Goal: Book appointment/travel/reservation

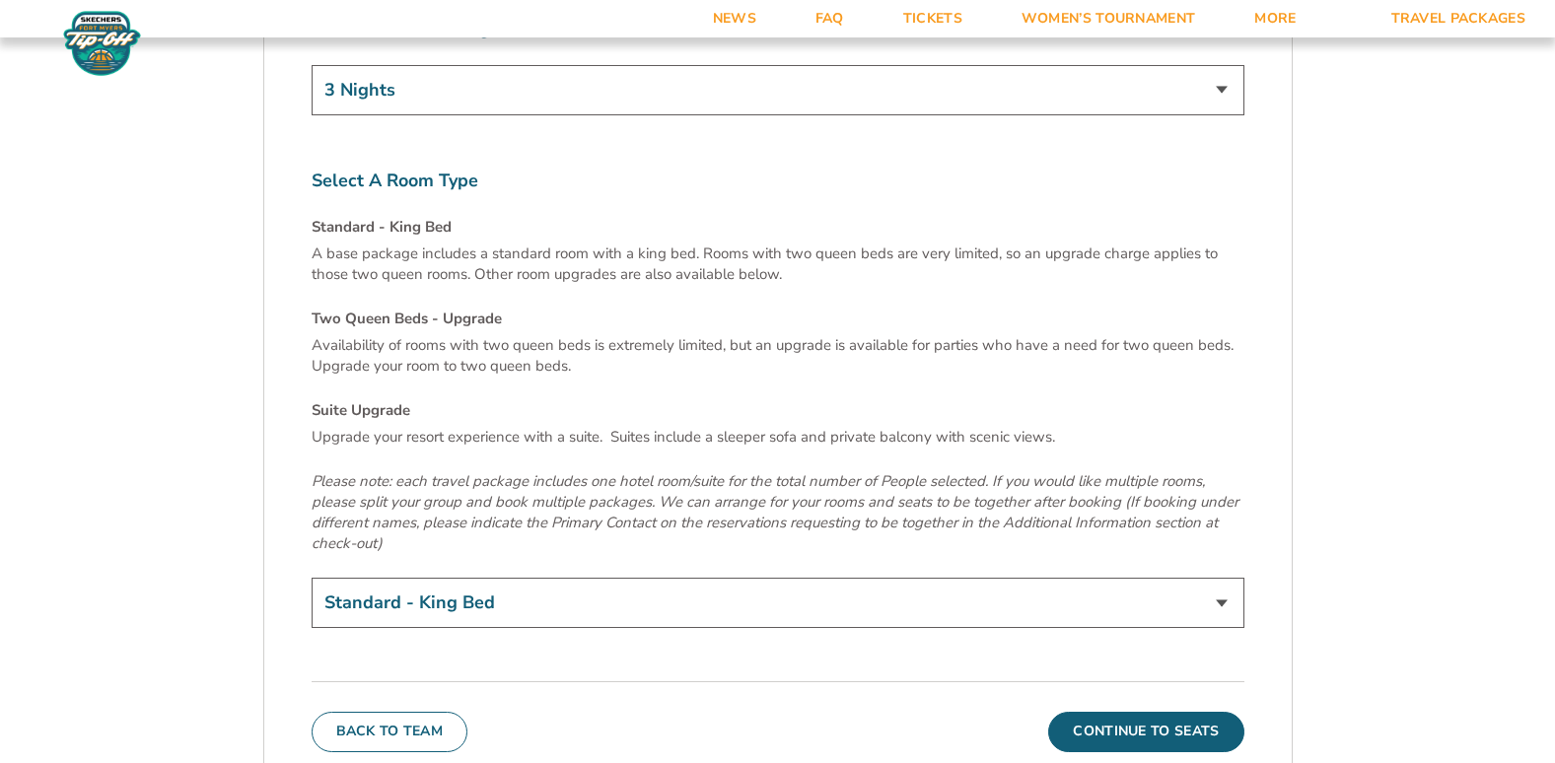
scroll to position [6904, 0]
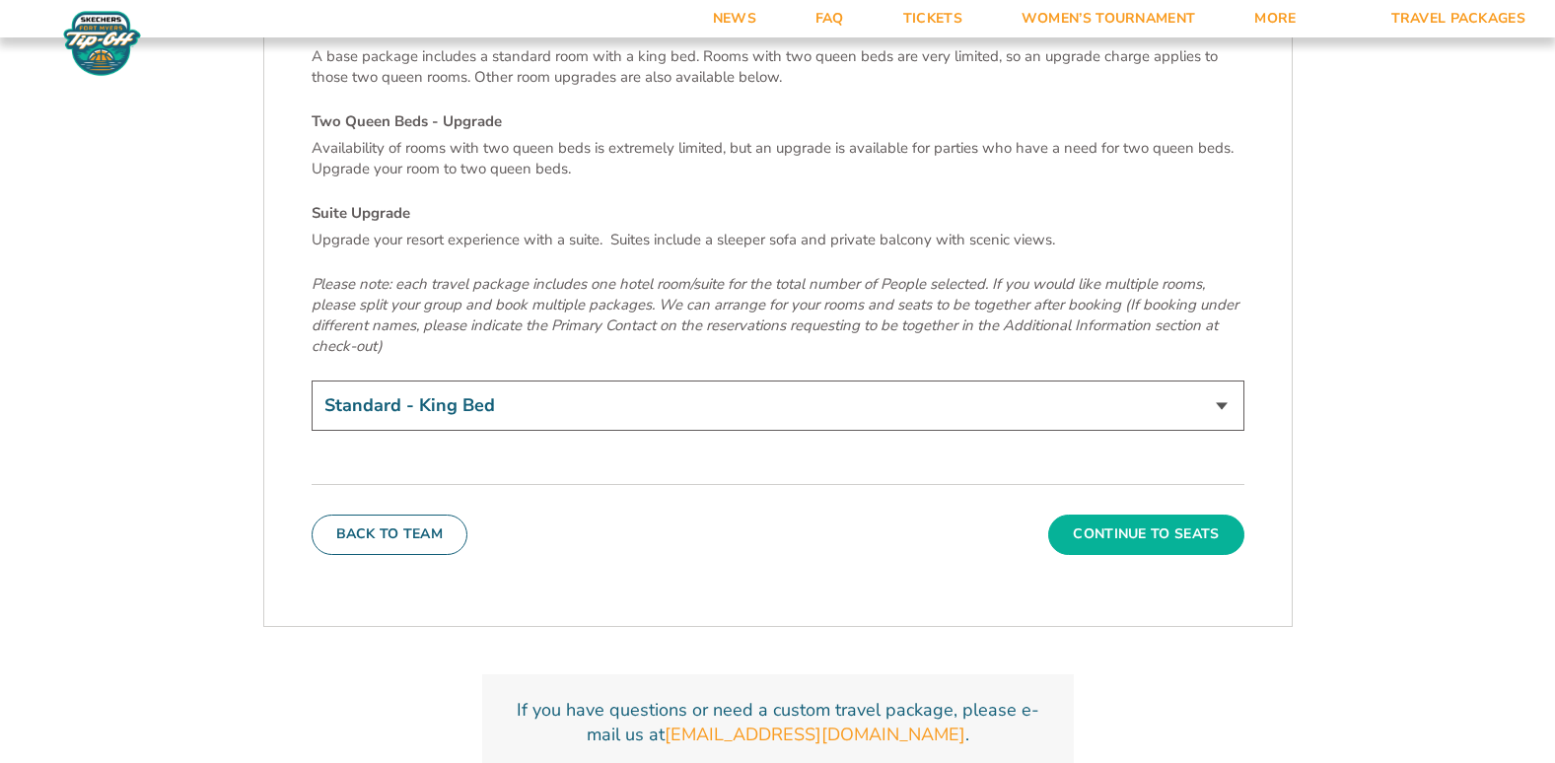
click at [1141, 515] on button "Continue To Seats" at bounding box center [1145, 534] width 195 height 39
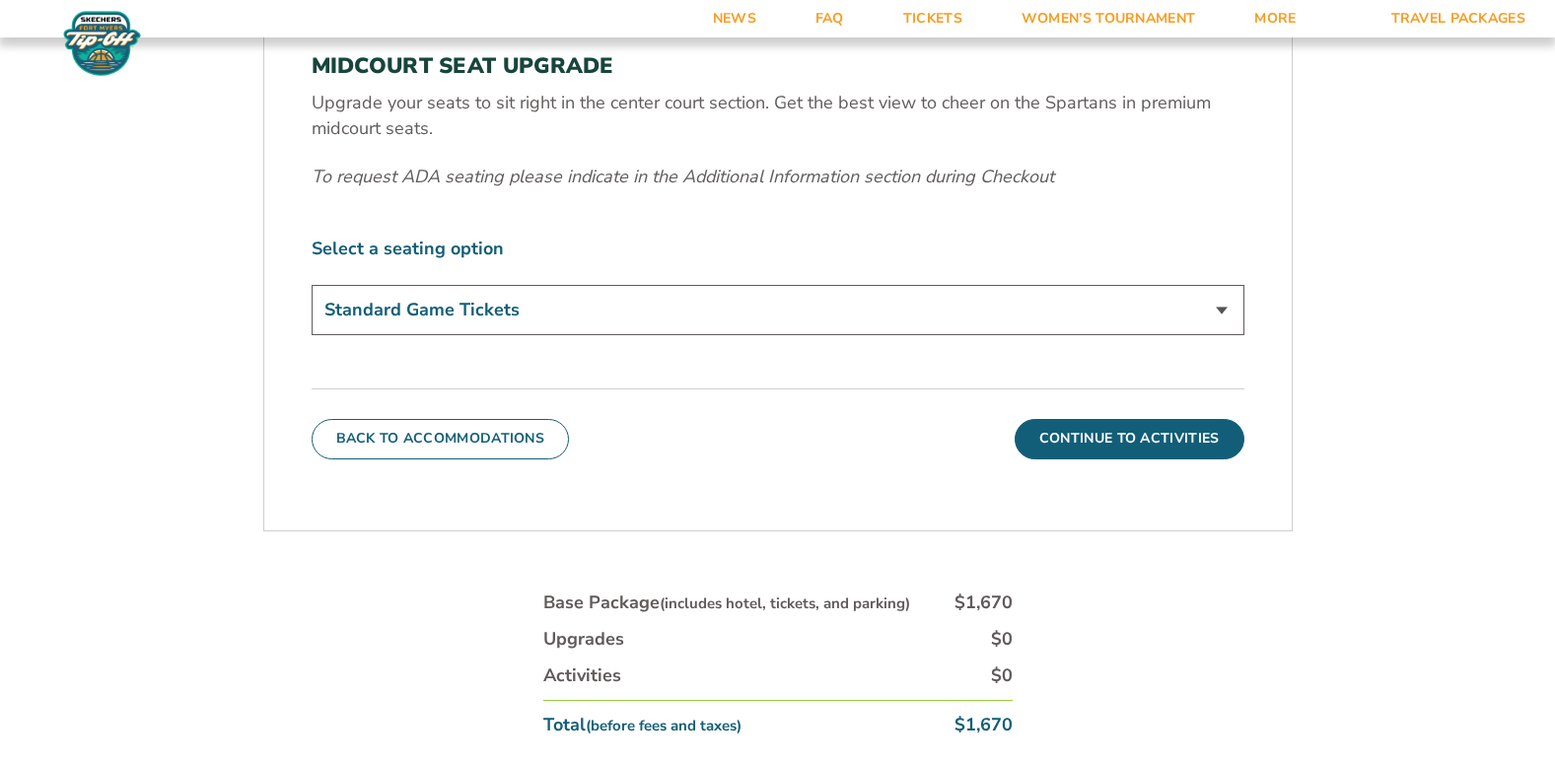
scroll to position [953, 0]
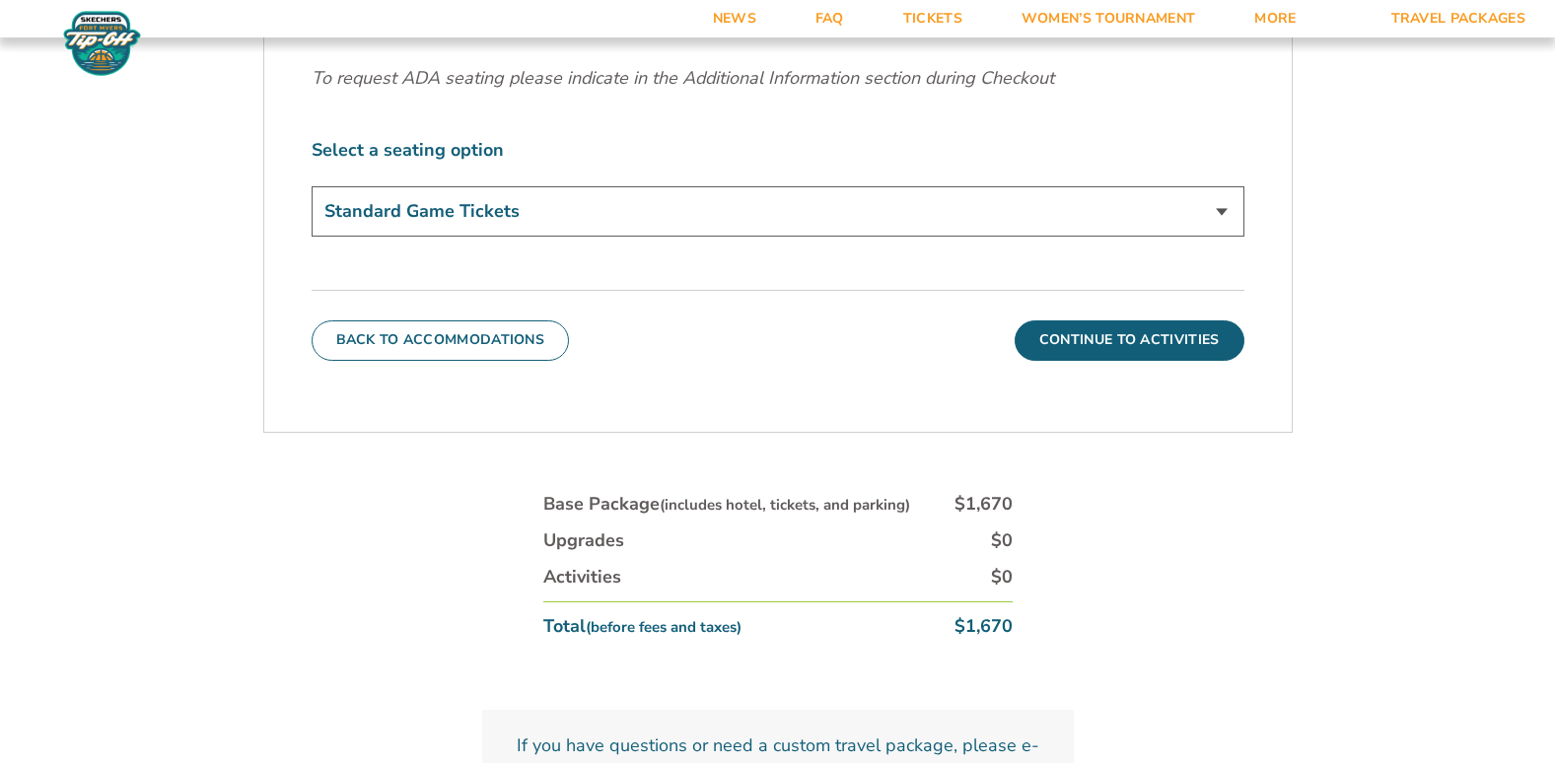
click at [1225, 220] on select "Standard Game Tickets Midcourt Seat Upgrade (+$140 per person)" at bounding box center [778, 211] width 933 height 50
select select "Midcourt Seat Upgrade"
click at [312, 186] on select "Standard Game Tickets Midcourt Seat Upgrade (+$140 per person)" at bounding box center [778, 211] width 933 height 50
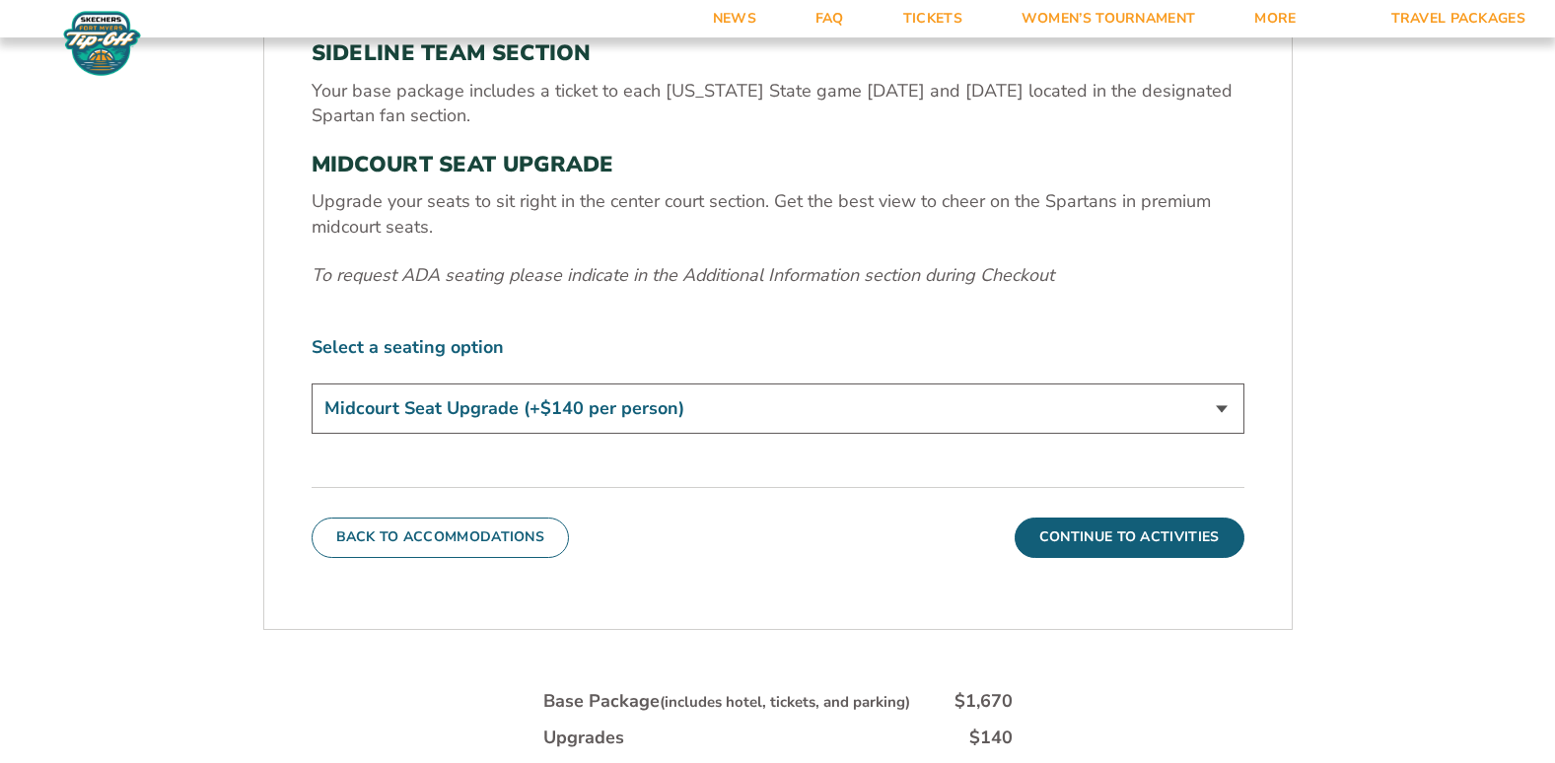
scroll to position [854, 0]
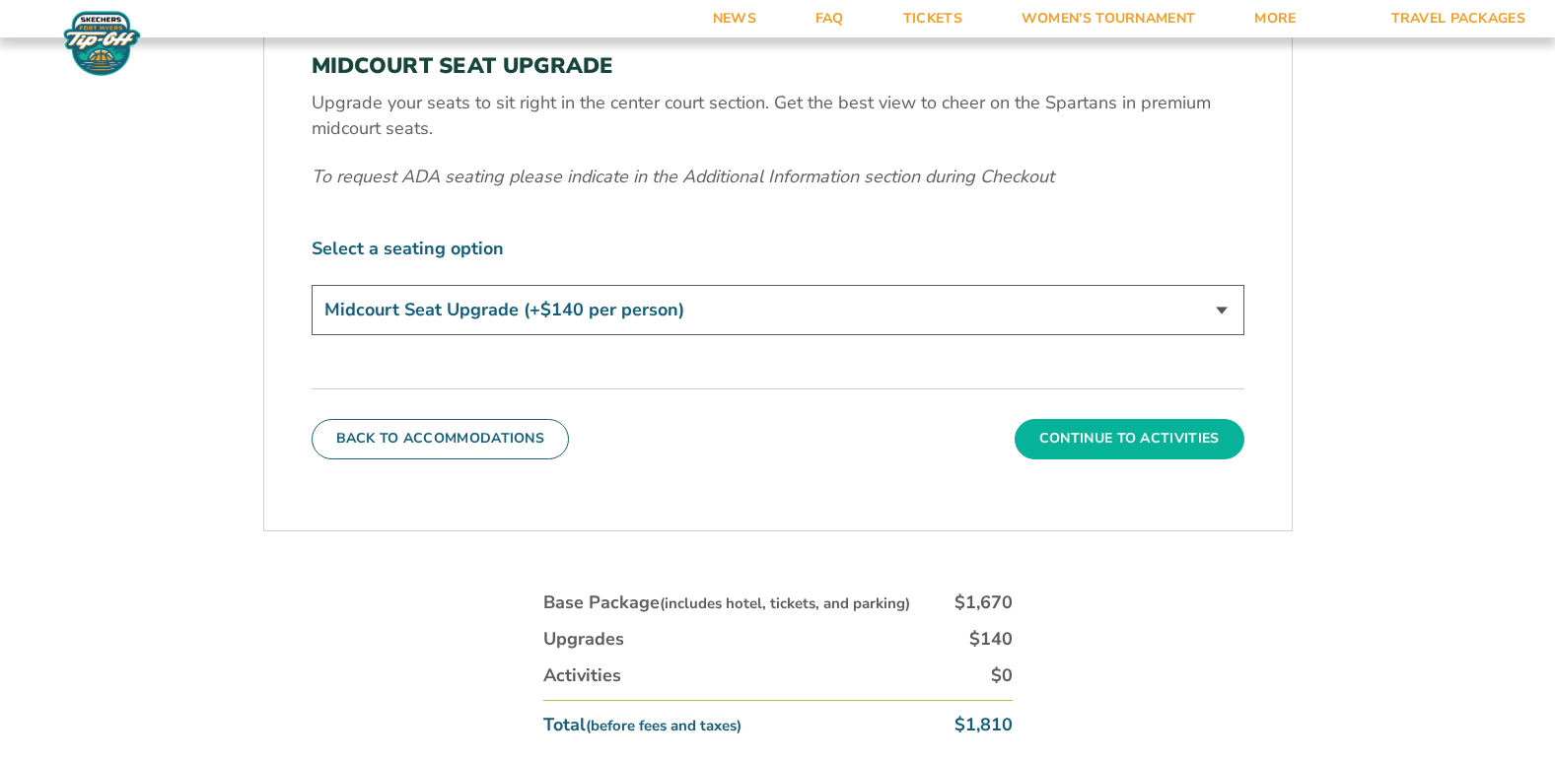
click at [1099, 445] on button "Continue To Activities" at bounding box center [1130, 438] width 230 height 39
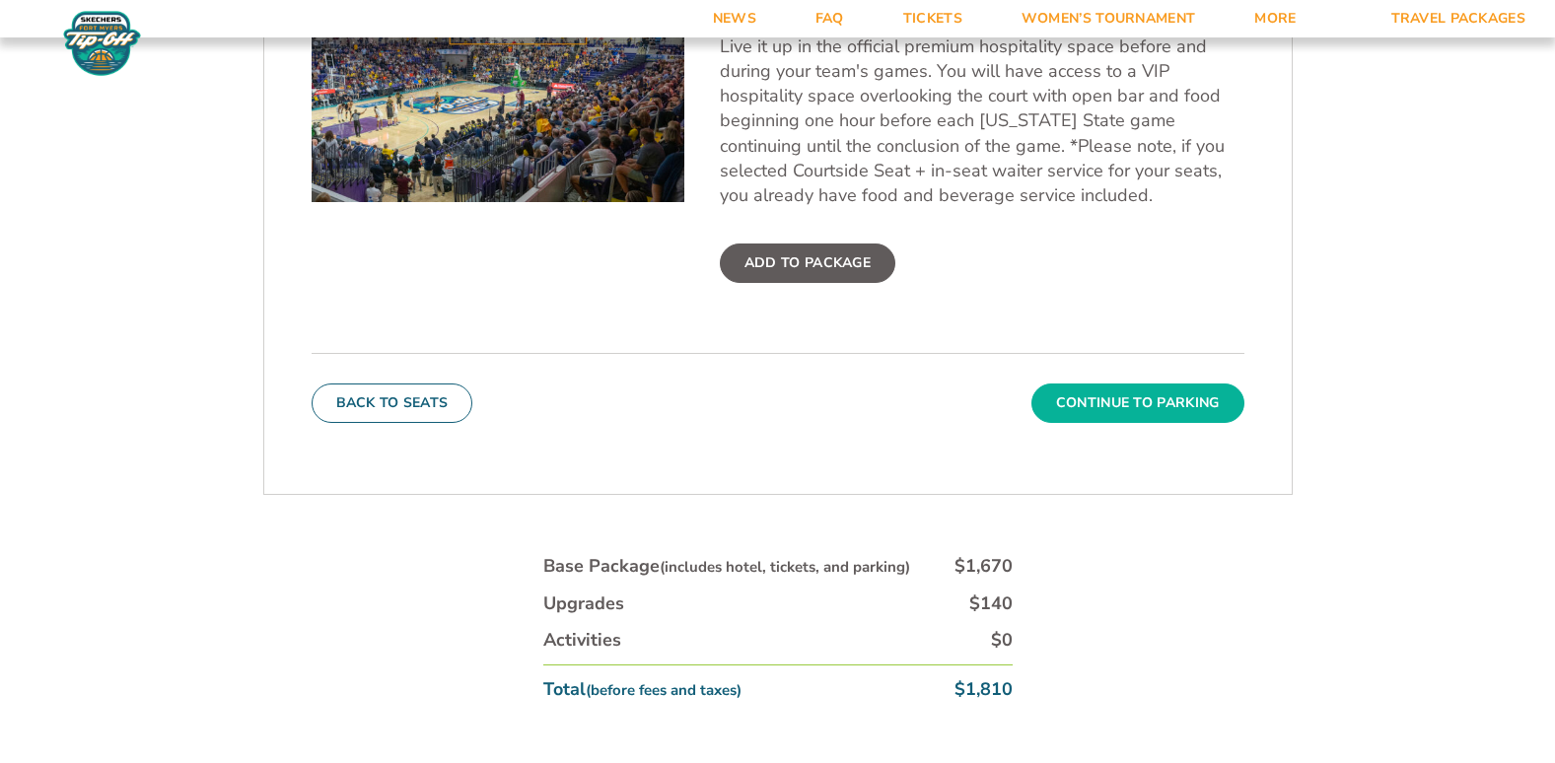
click at [1094, 410] on button "Continue To Parking" at bounding box center [1138, 403] width 213 height 39
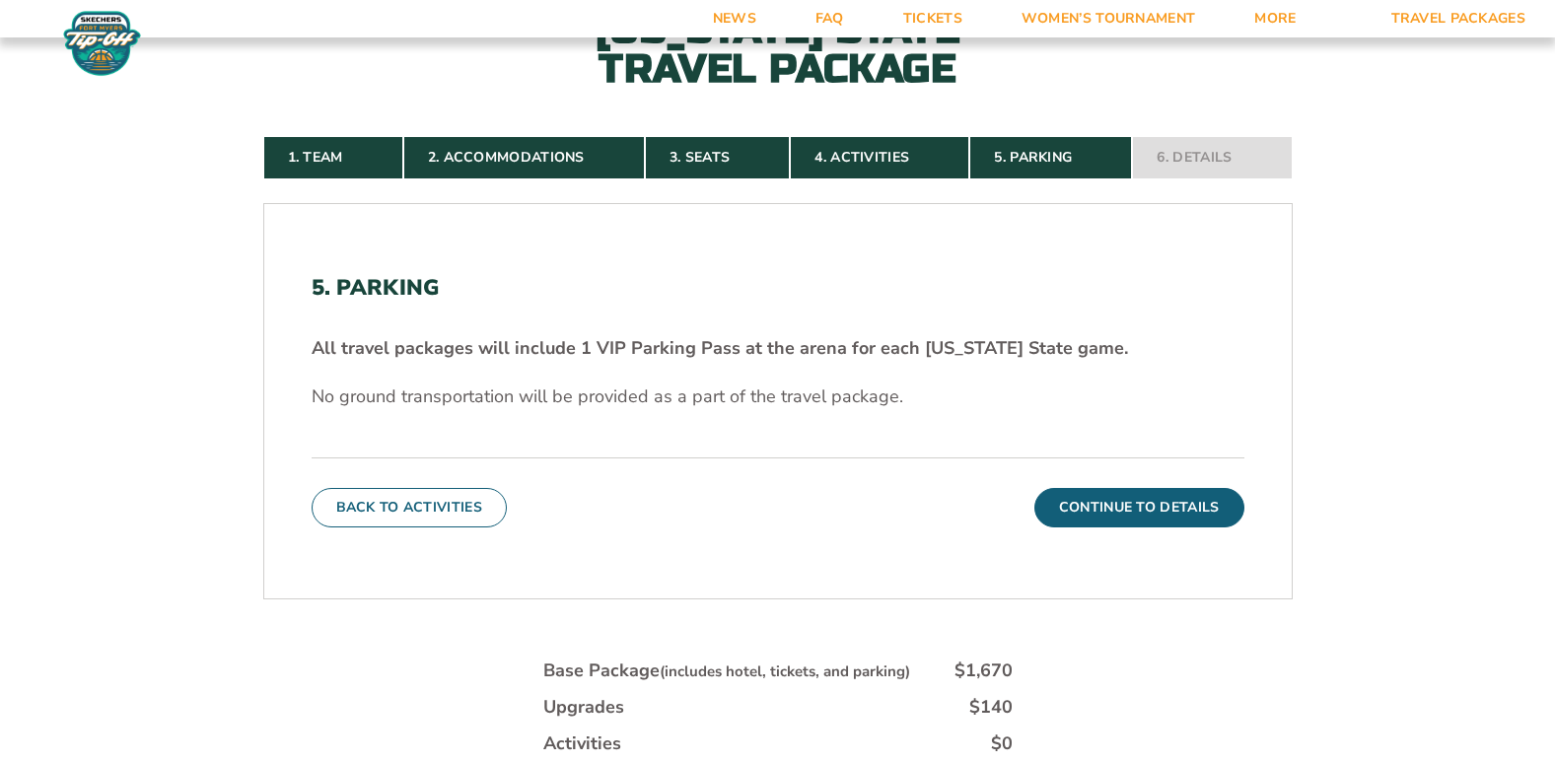
scroll to position [558, 0]
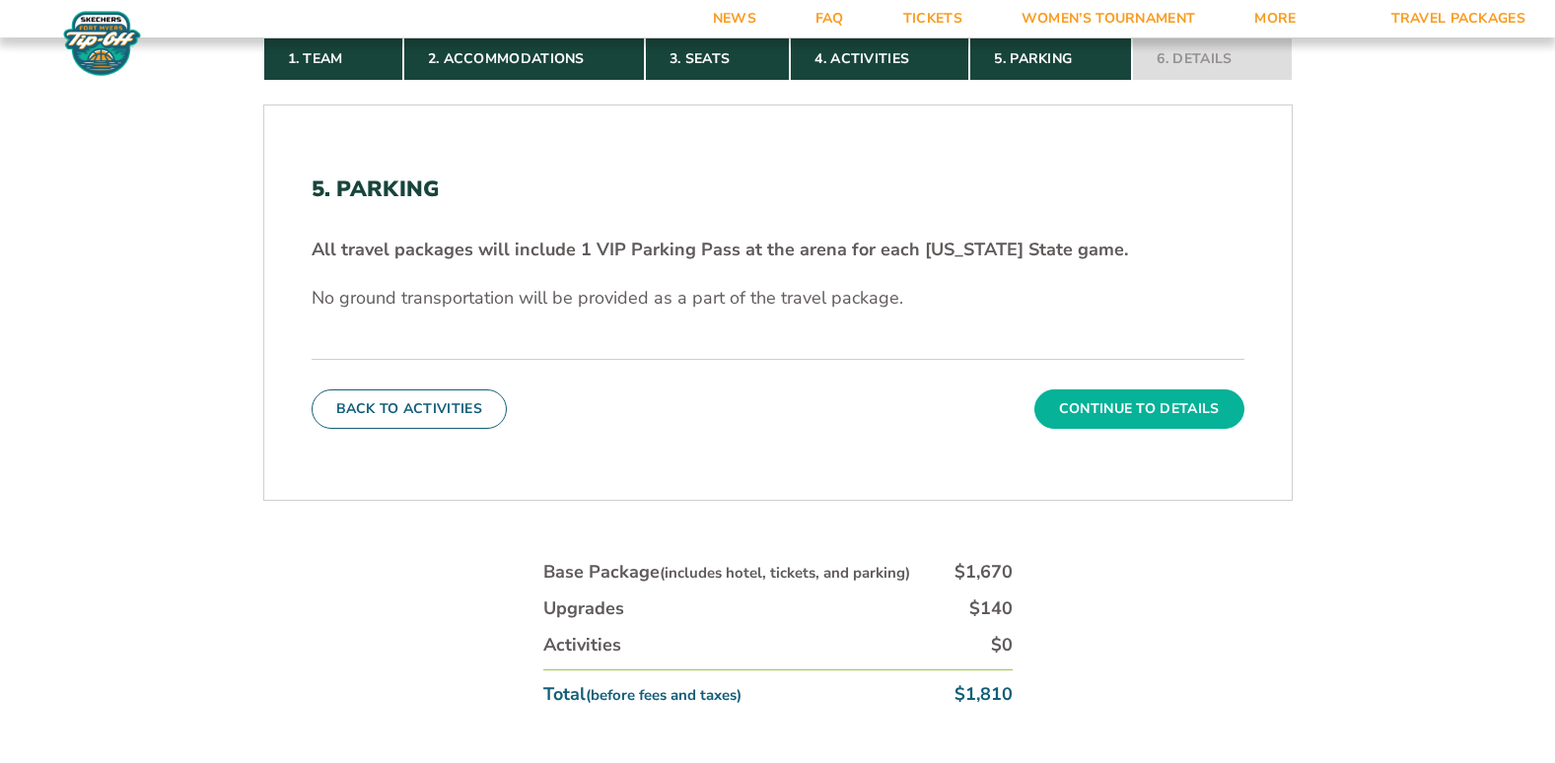
click at [1080, 428] on button "Continue To Details" at bounding box center [1140, 409] width 210 height 39
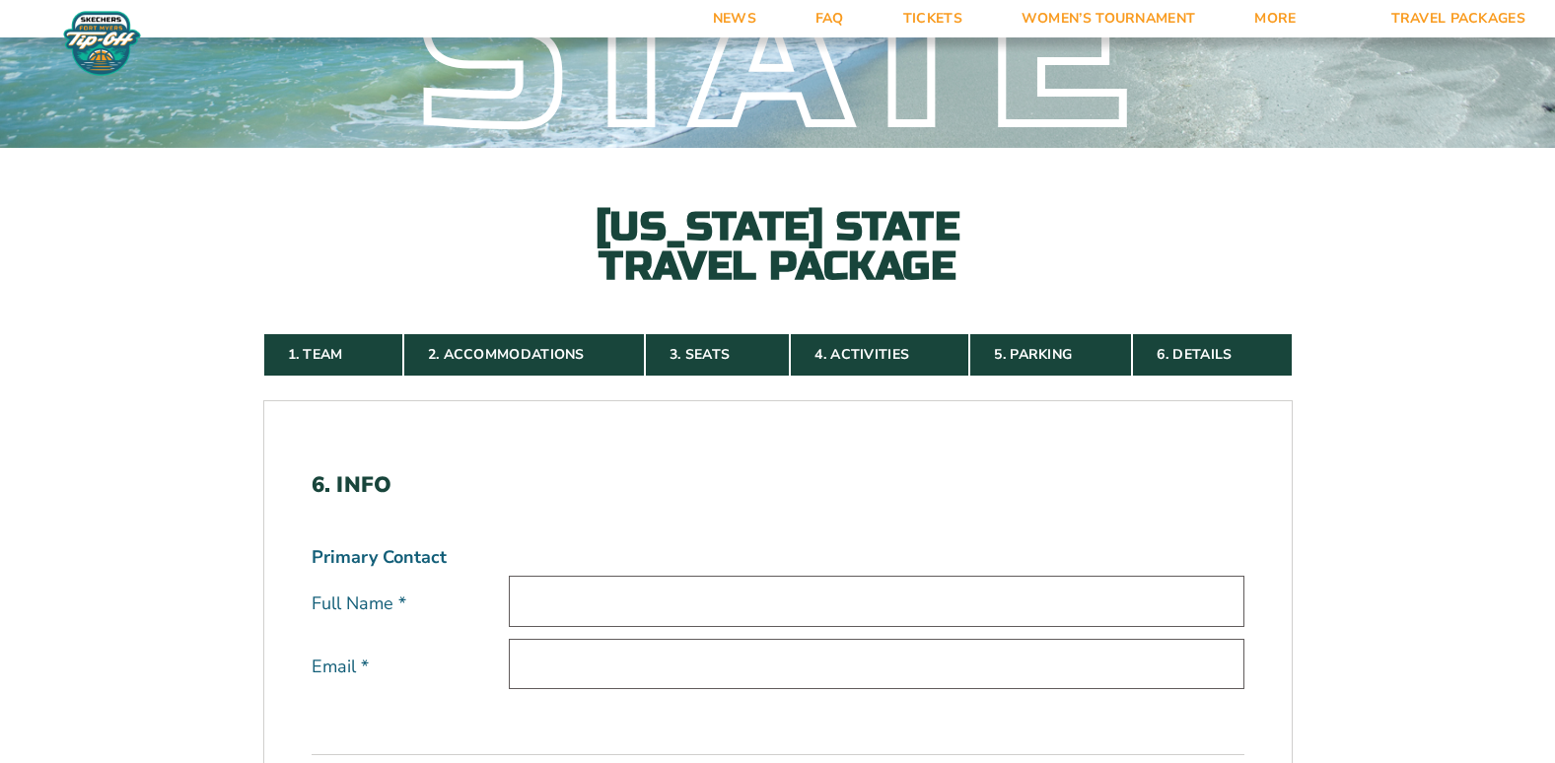
scroll to position [361, 0]
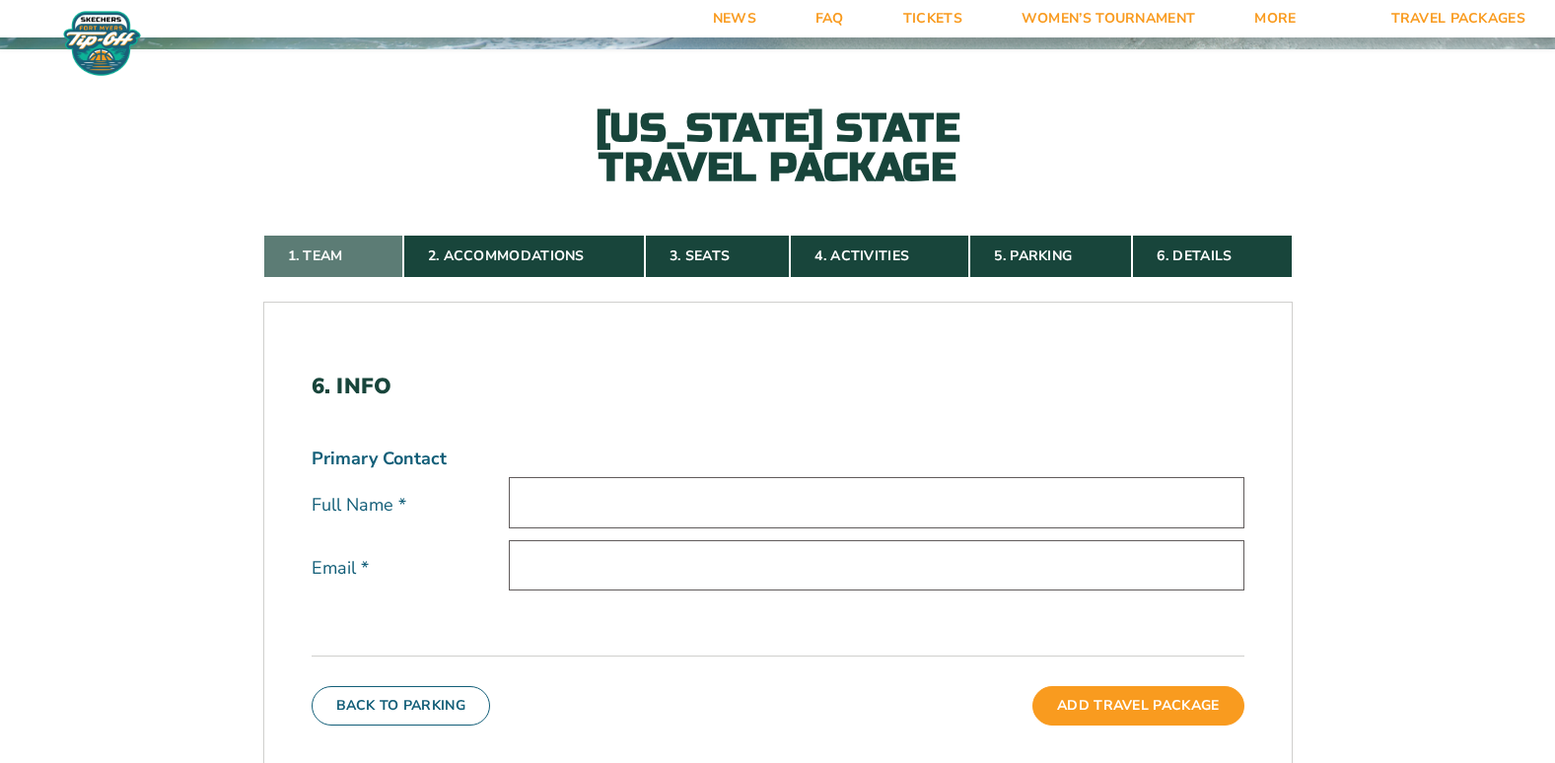
click at [346, 260] on link "1. Team" at bounding box center [333, 256] width 140 height 43
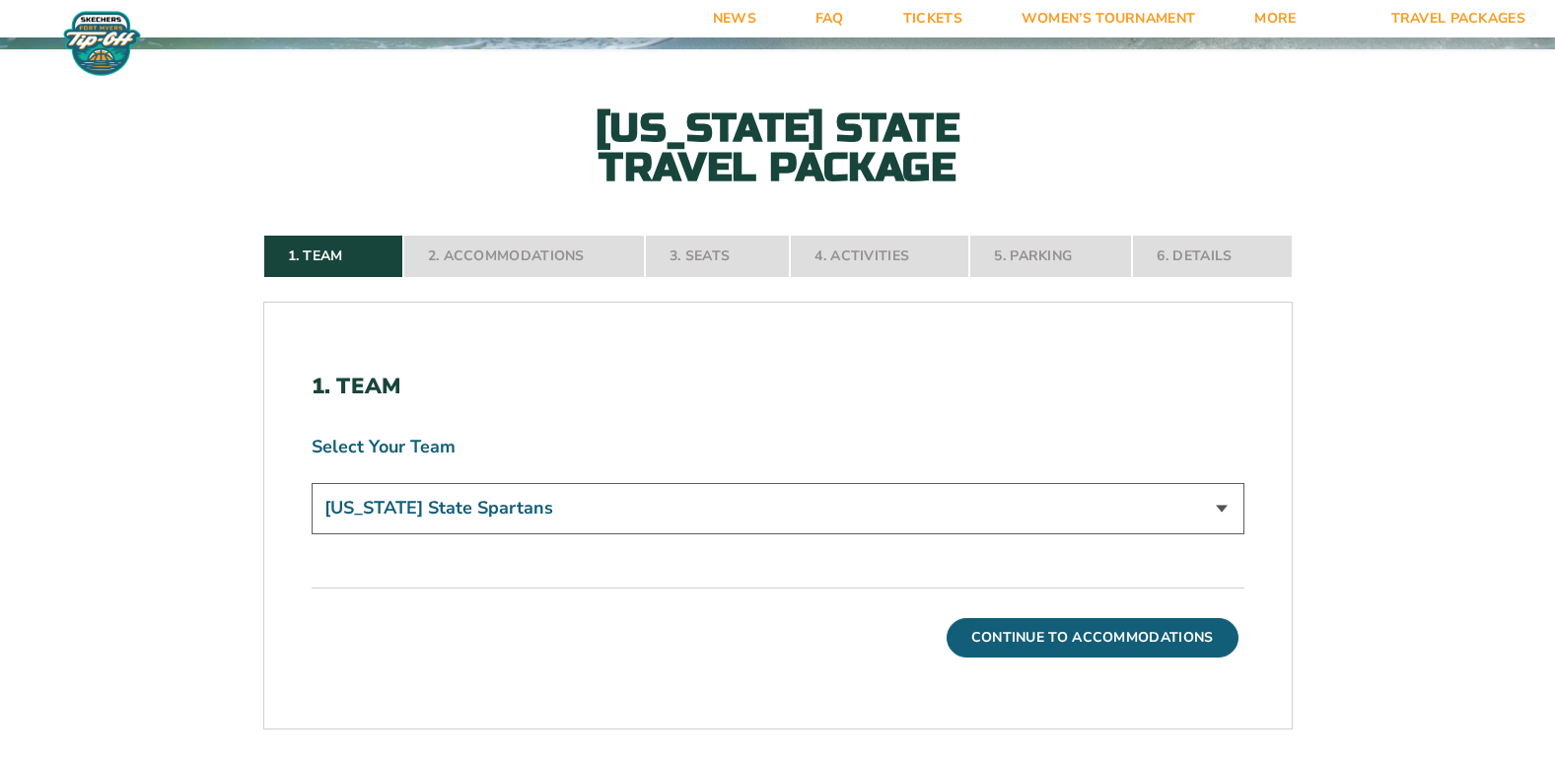
click at [1224, 505] on select "[US_STATE] State Spartans" at bounding box center [778, 508] width 933 height 50
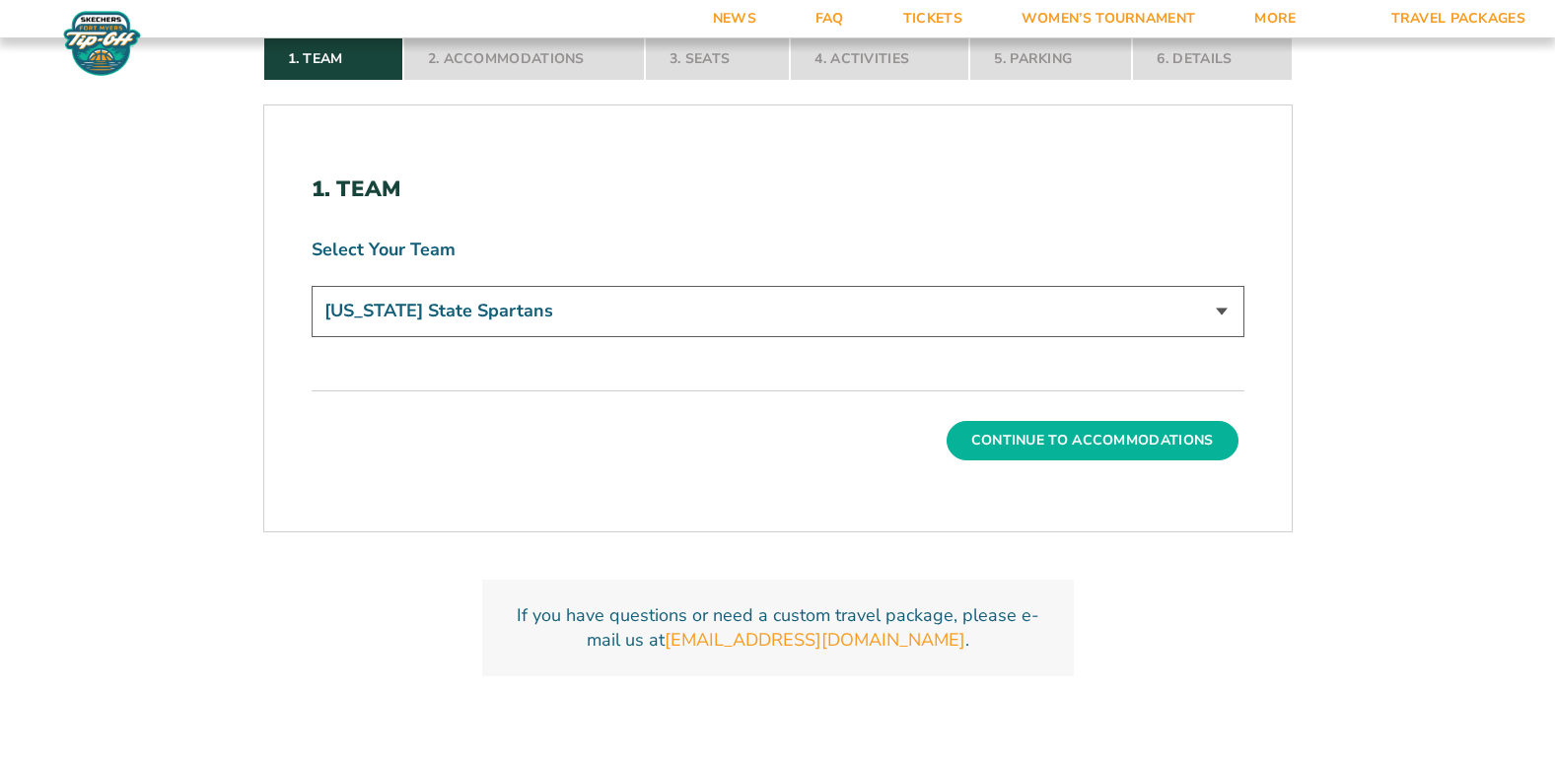
click at [1106, 448] on button "Continue To Accommodations" at bounding box center [1093, 440] width 292 height 39
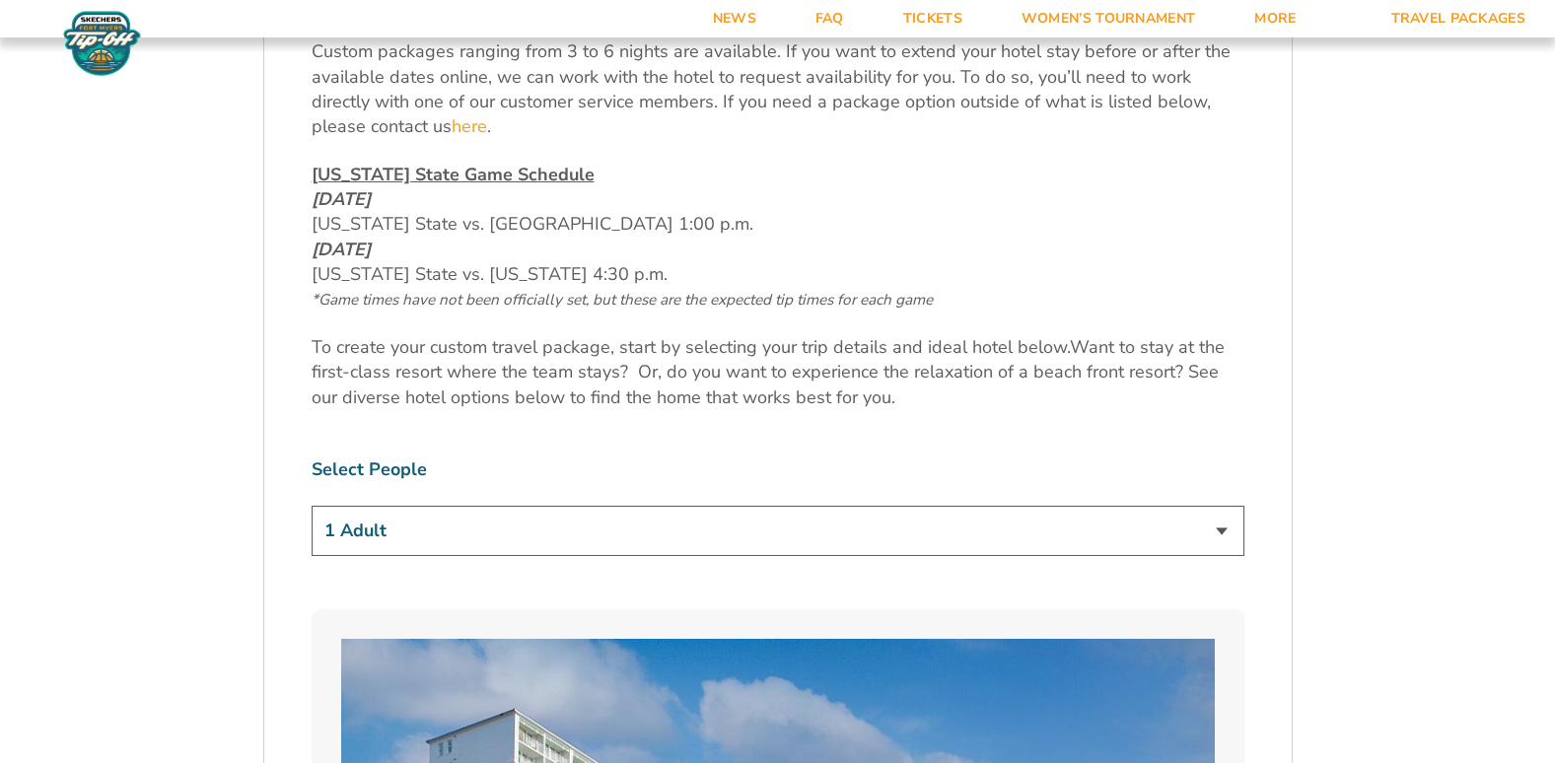
scroll to position [1051, 0]
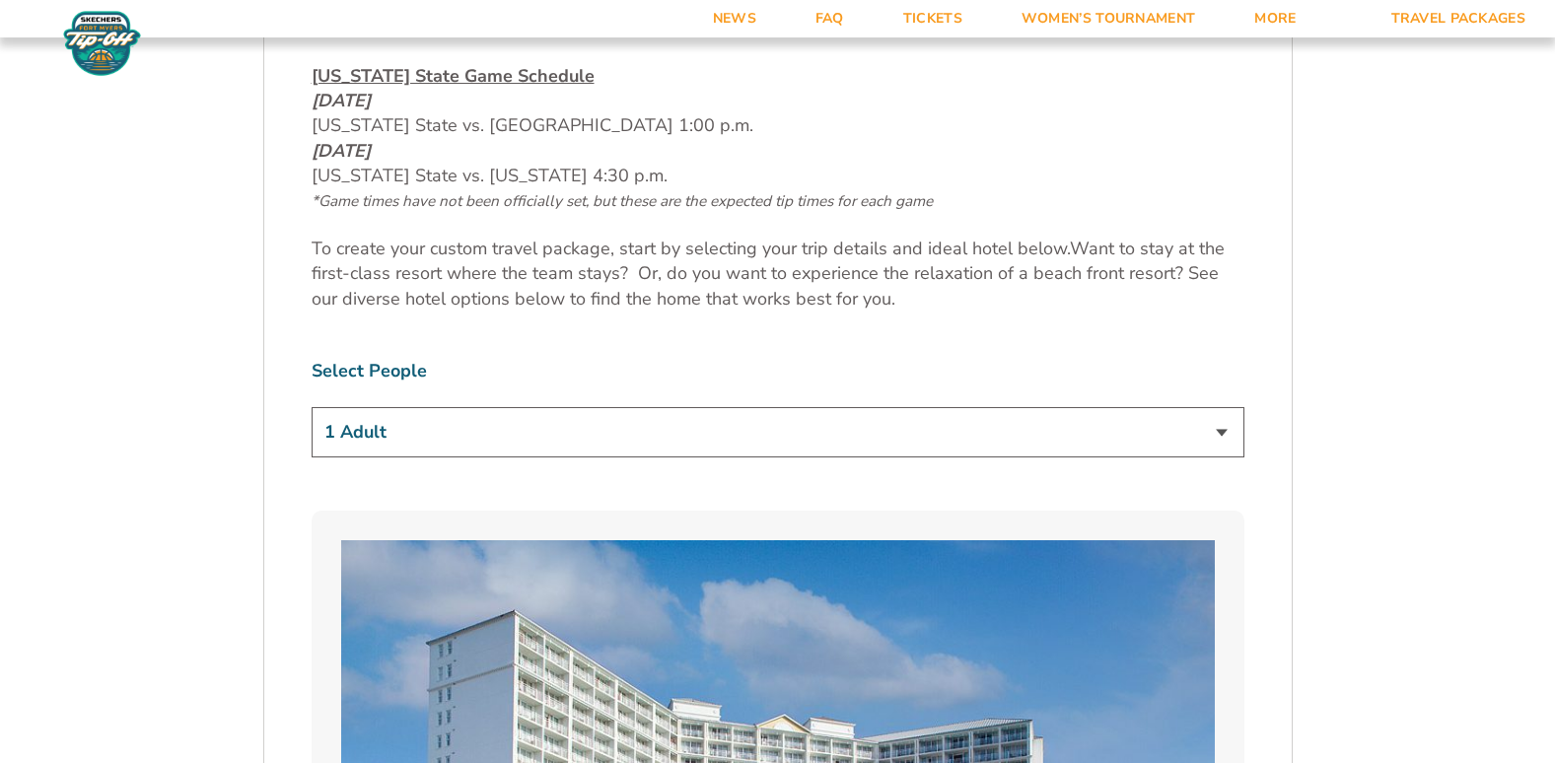
click at [1231, 437] on select "1 Adult 2 Adults 3 Adults 4 Adults 2 Adults + 1 Child 2 Adults + 2 Children 2 A…" at bounding box center [778, 432] width 933 height 50
select select "2 Adults"
click at [312, 407] on select "1 Adult 2 Adults 3 Adults 4 Adults 2 Adults + 1 Child 2 Adults + 2 Children 2 A…" at bounding box center [778, 432] width 933 height 50
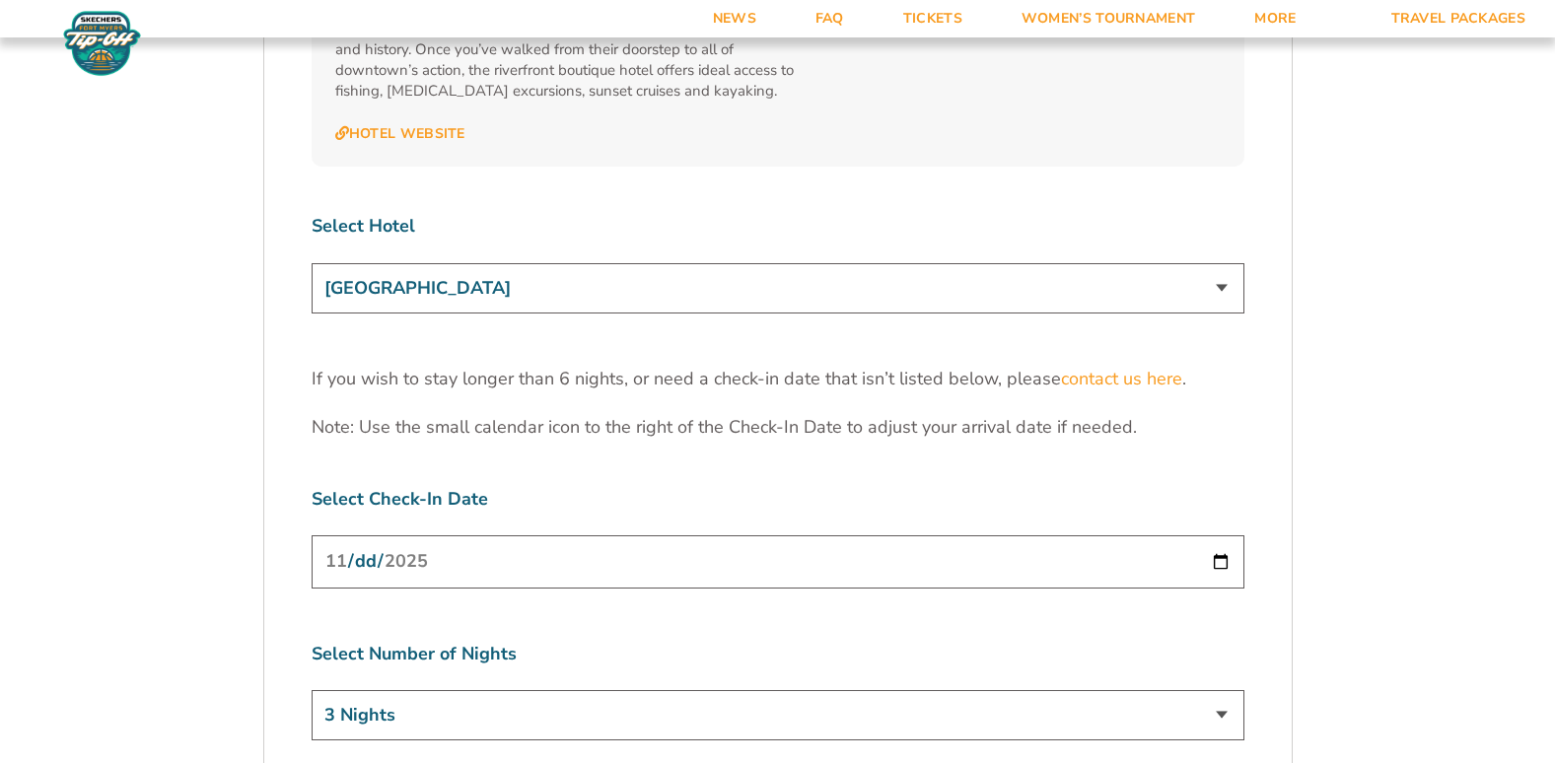
scroll to position [6180, 0]
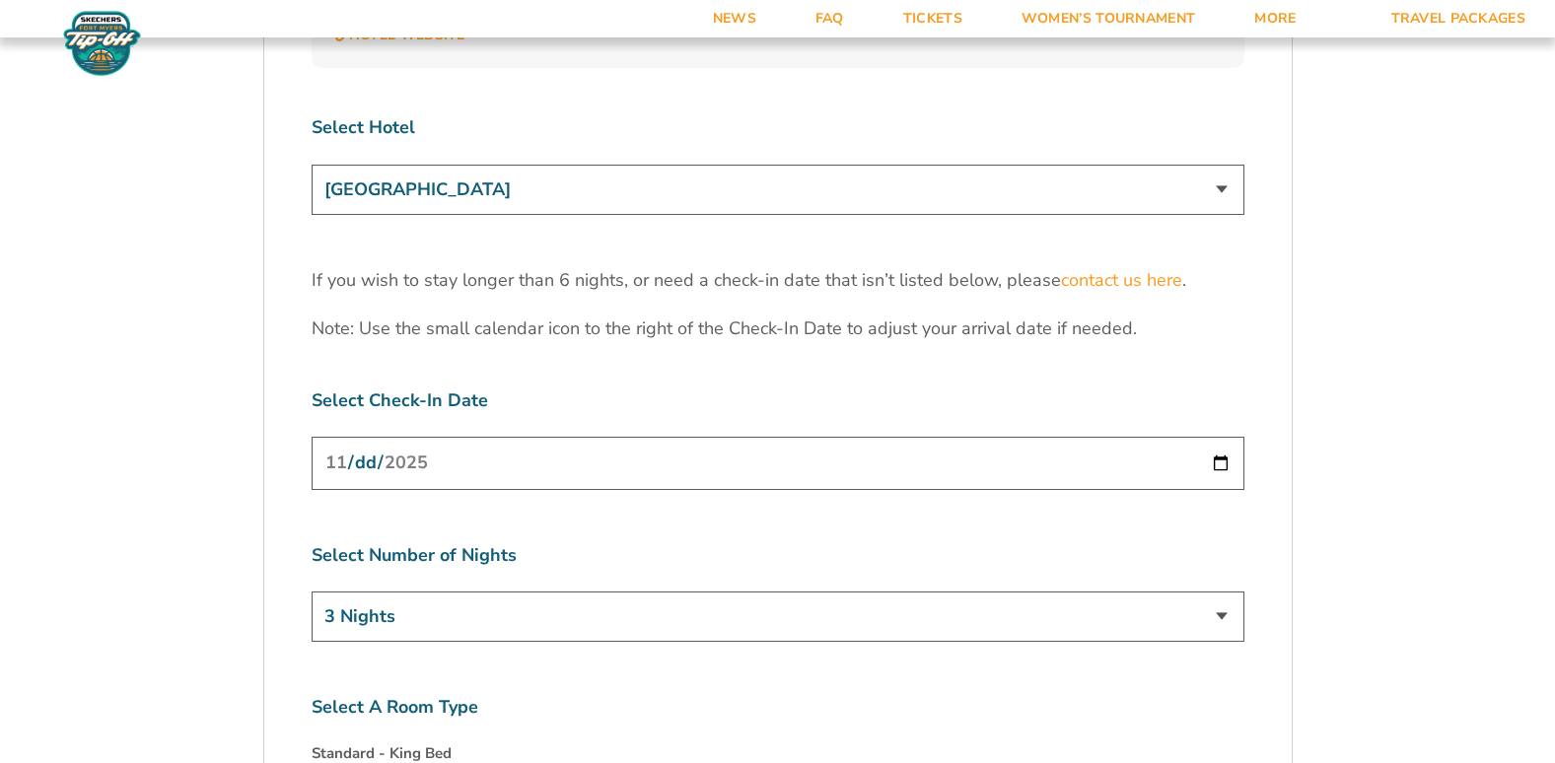
click at [1220, 592] on select "3 Nights 4 Nights 5 Nights 6 Nights" at bounding box center [778, 617] width 933 height 50
select select "4 Nights"
click at [312, 592] on select "3 Nights 4 Nights 5 Nights 6 Nights" at bounding box center [778, 617] width 933 height 50
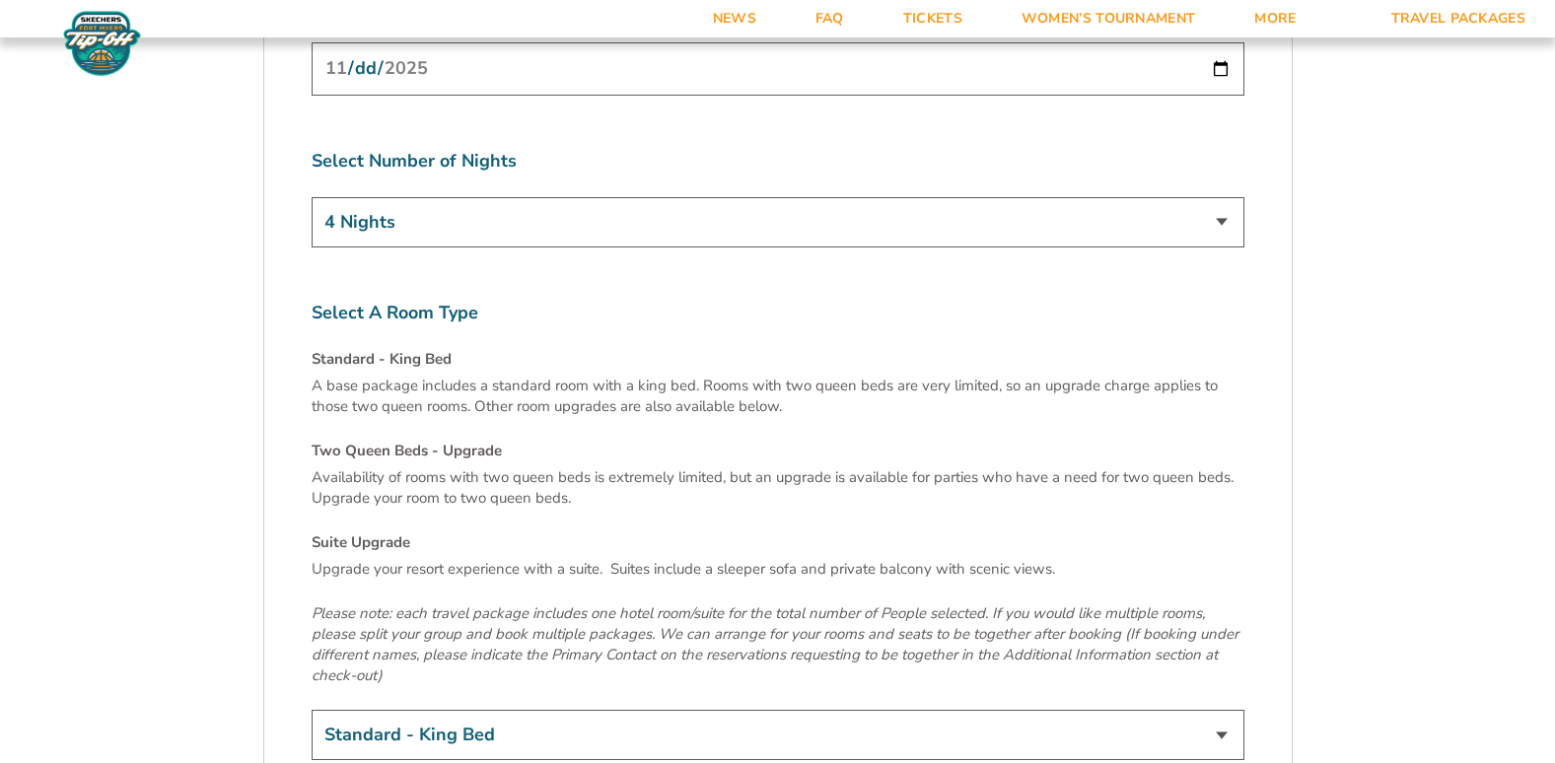
scroll to position [6673, 0]
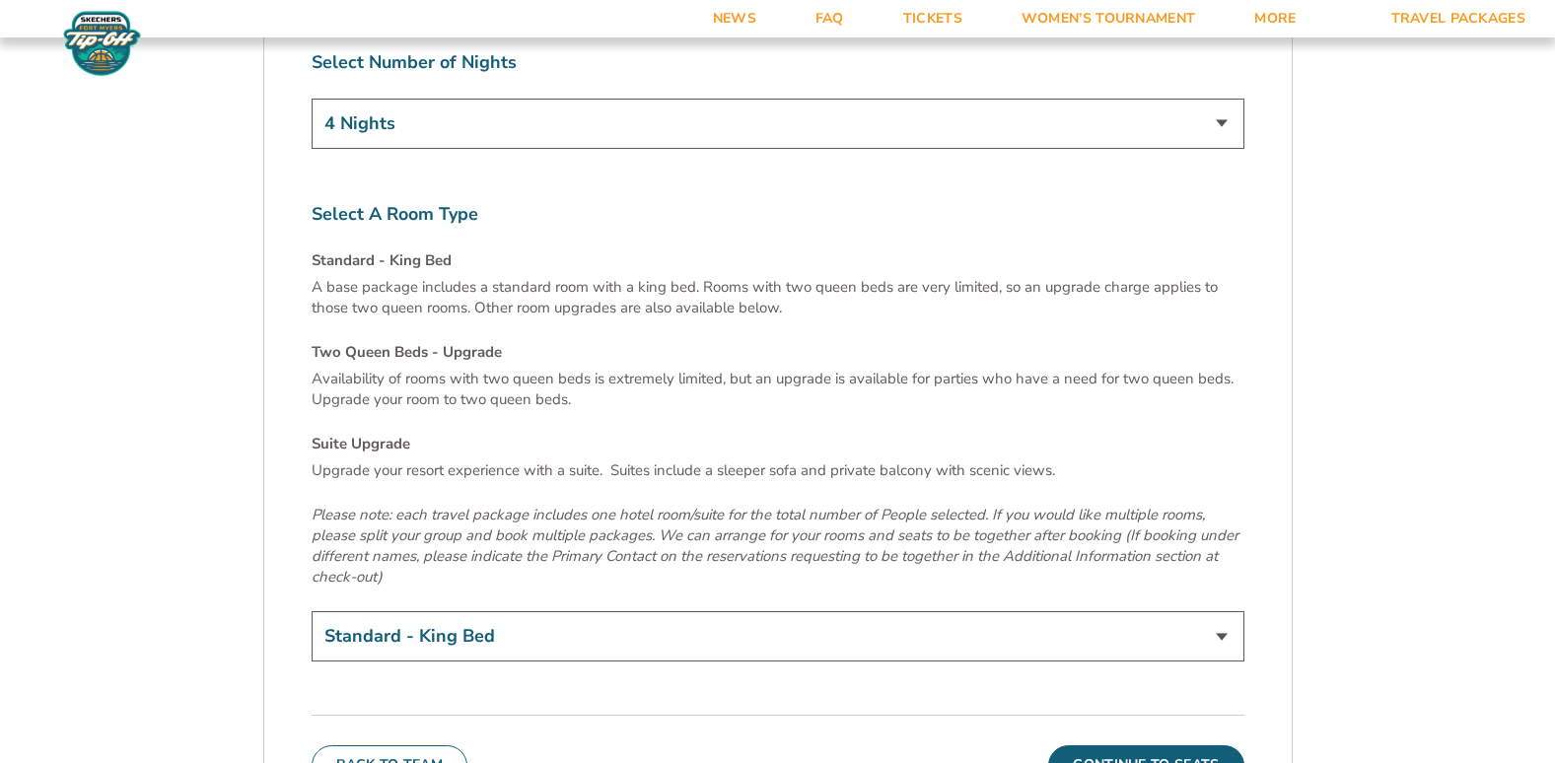
click at [1206, 611] on select "Standard - King Bed Two Queen Beds - Upgrade (+$15 per night) Suite Upgrade (+$…" at bounding box center [778, 636] width 933 height 50
select select "Suite Upgrade"
click at [312, 611] on select "Standard - King Bed Two Queen Beds - Upgrade (+$15 per night) Suite Upgrade (+$…" at bounding box center [778, 636] width 933 height 50
click at [1115, 746] on button "Continue To Seats" at bounding box center [1145, 765] width 195 height 39
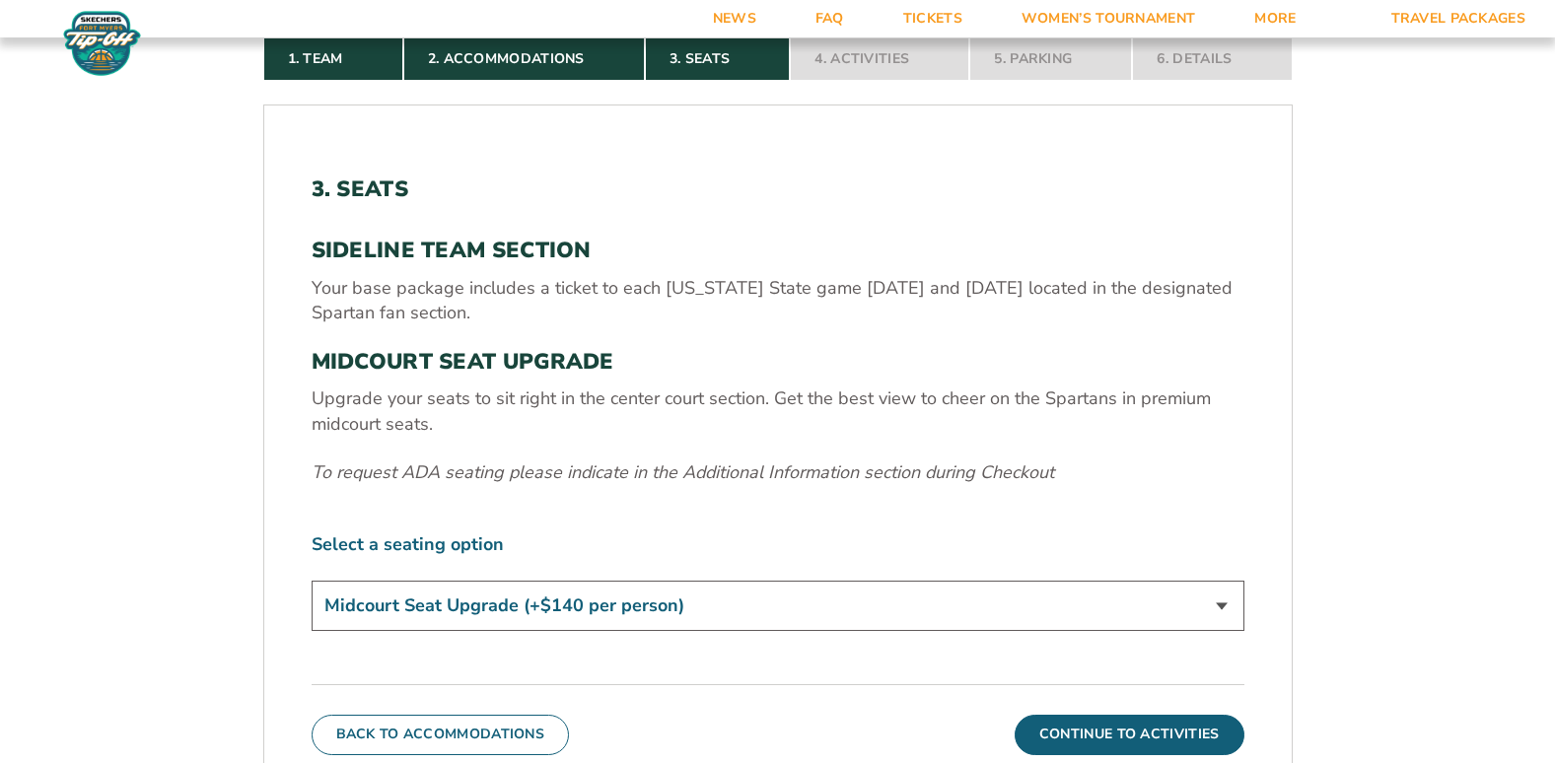
scroll to position [657, 0]
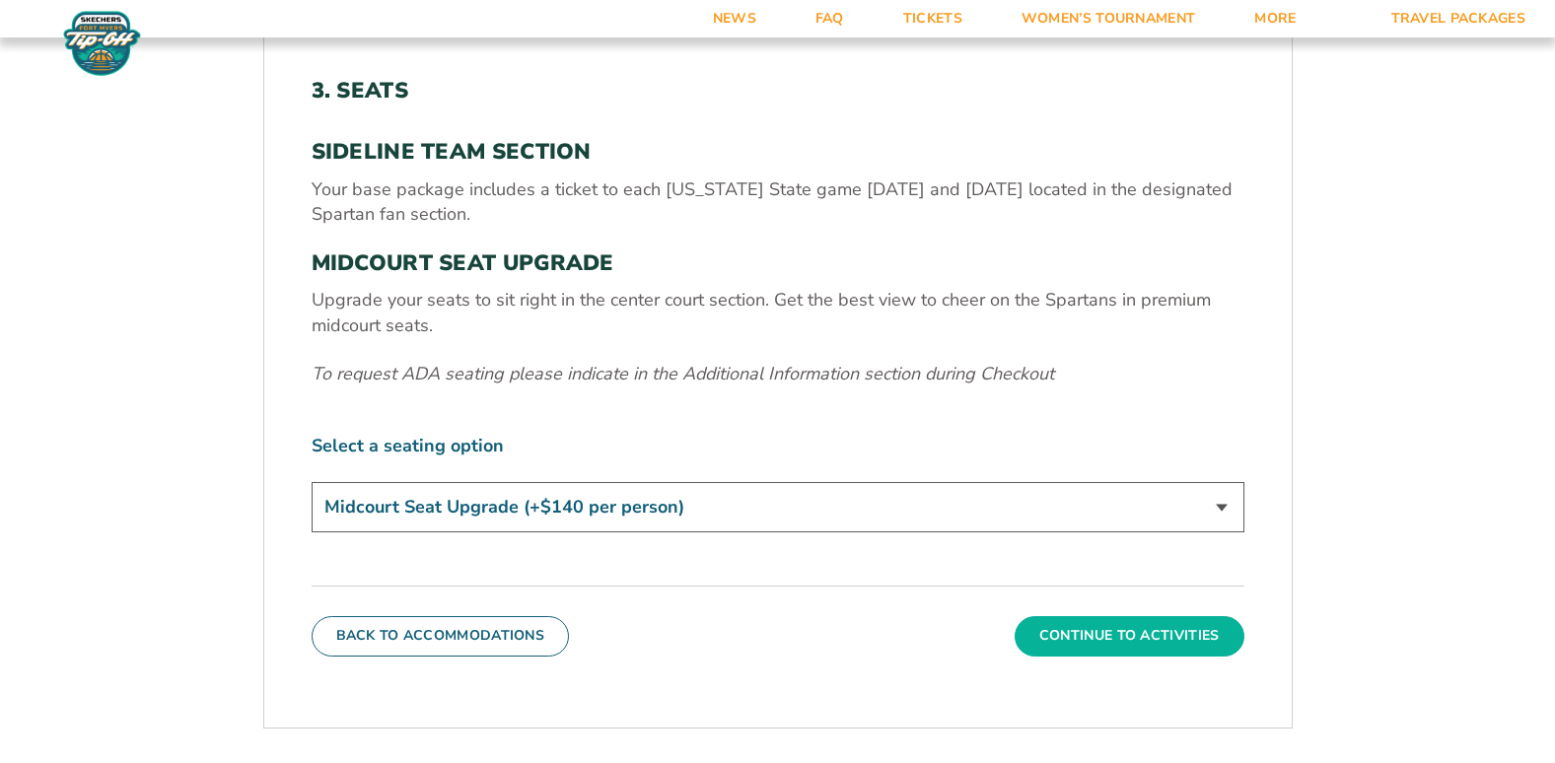
click at [1087, 628] on button "Continue To Activities" at bounding box center [1130, 635] width 230 height 39
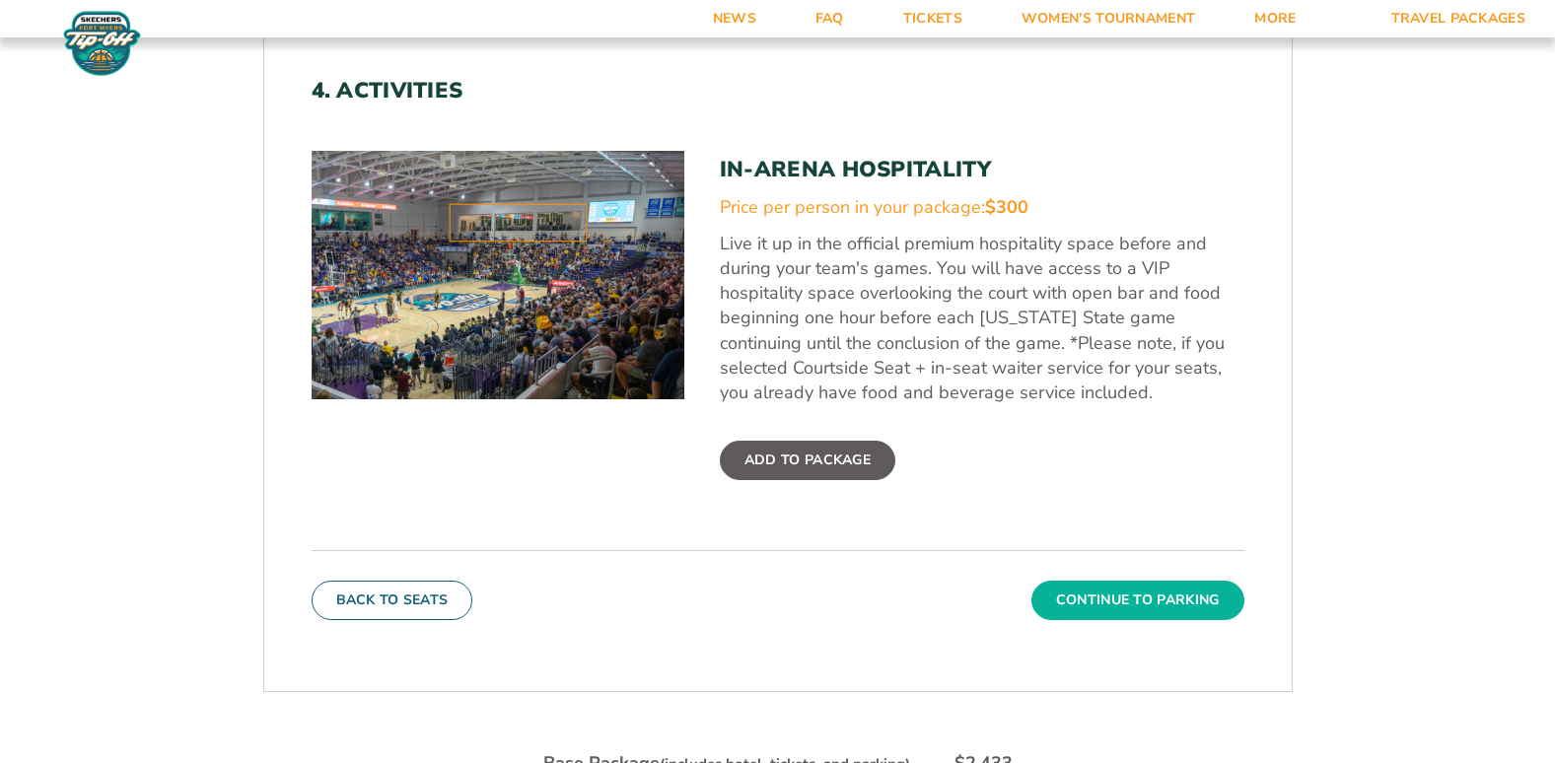
click at [1096, 601] on button "Continue To Parking" at bounding box center [1138, 600] width 213 height 39
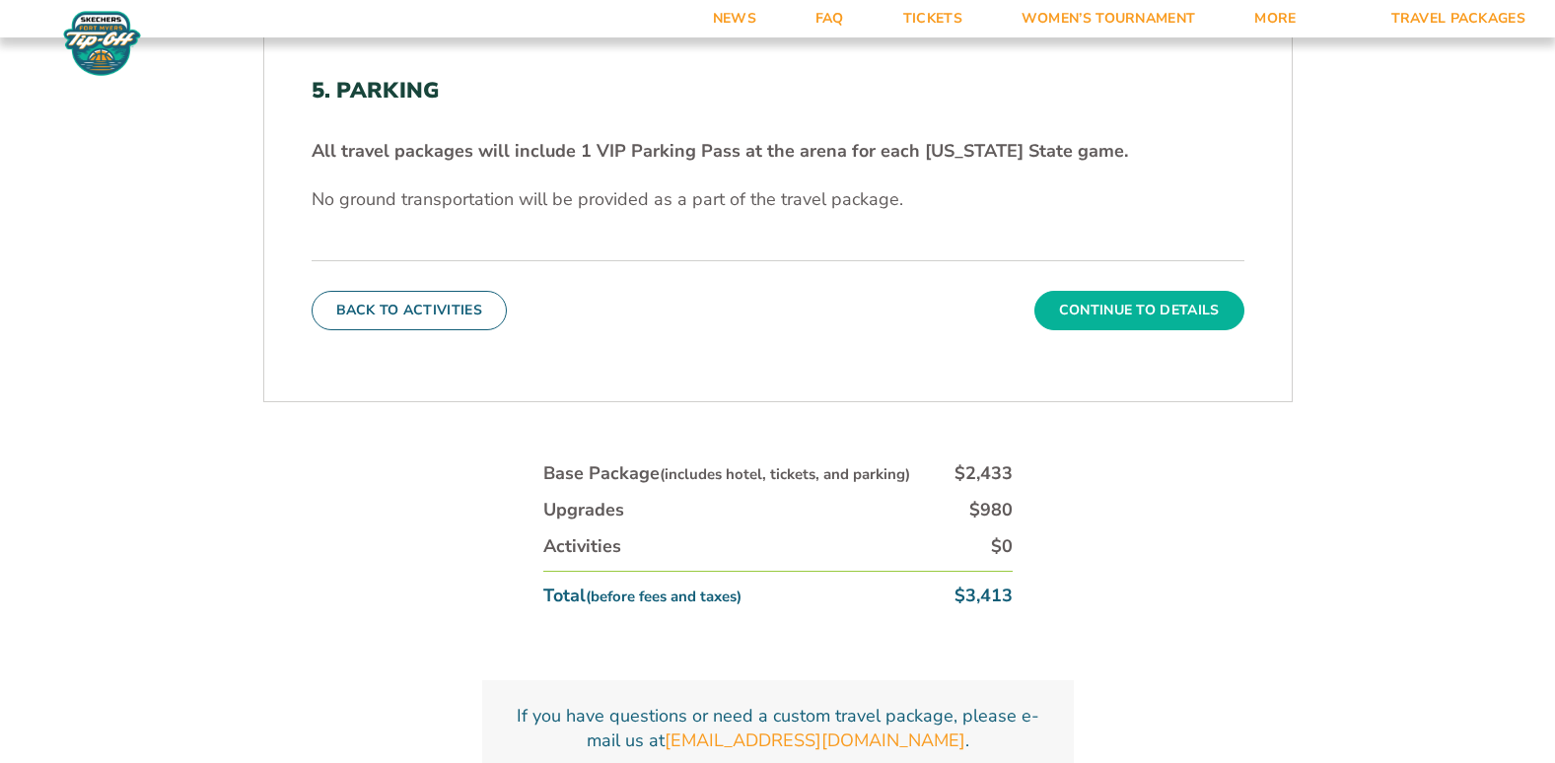
click at [1128, 319] on button "Continue To Details" at bounding box center [1140, 310] width 210 height 39
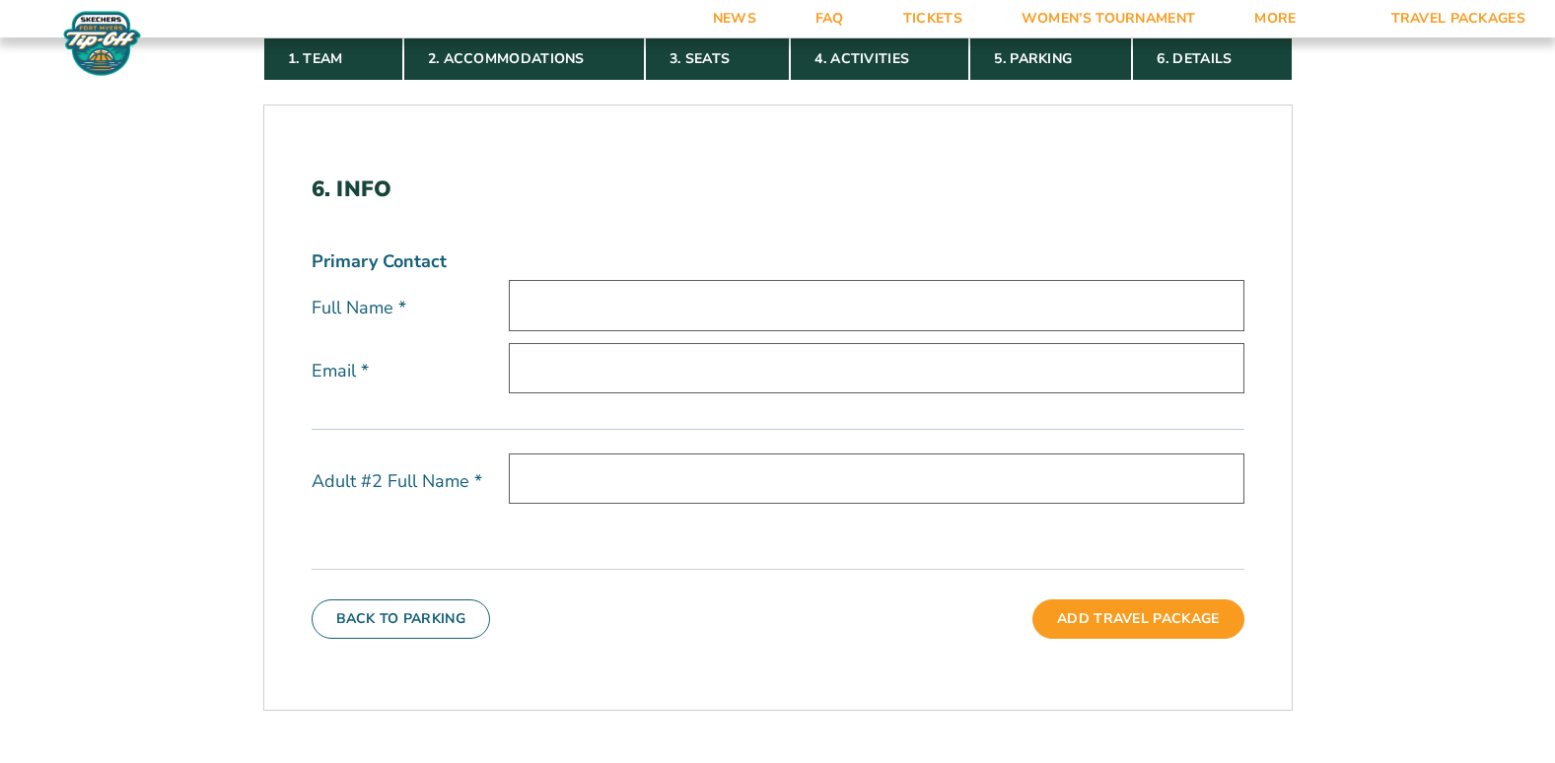
scroll to position [460, 0]
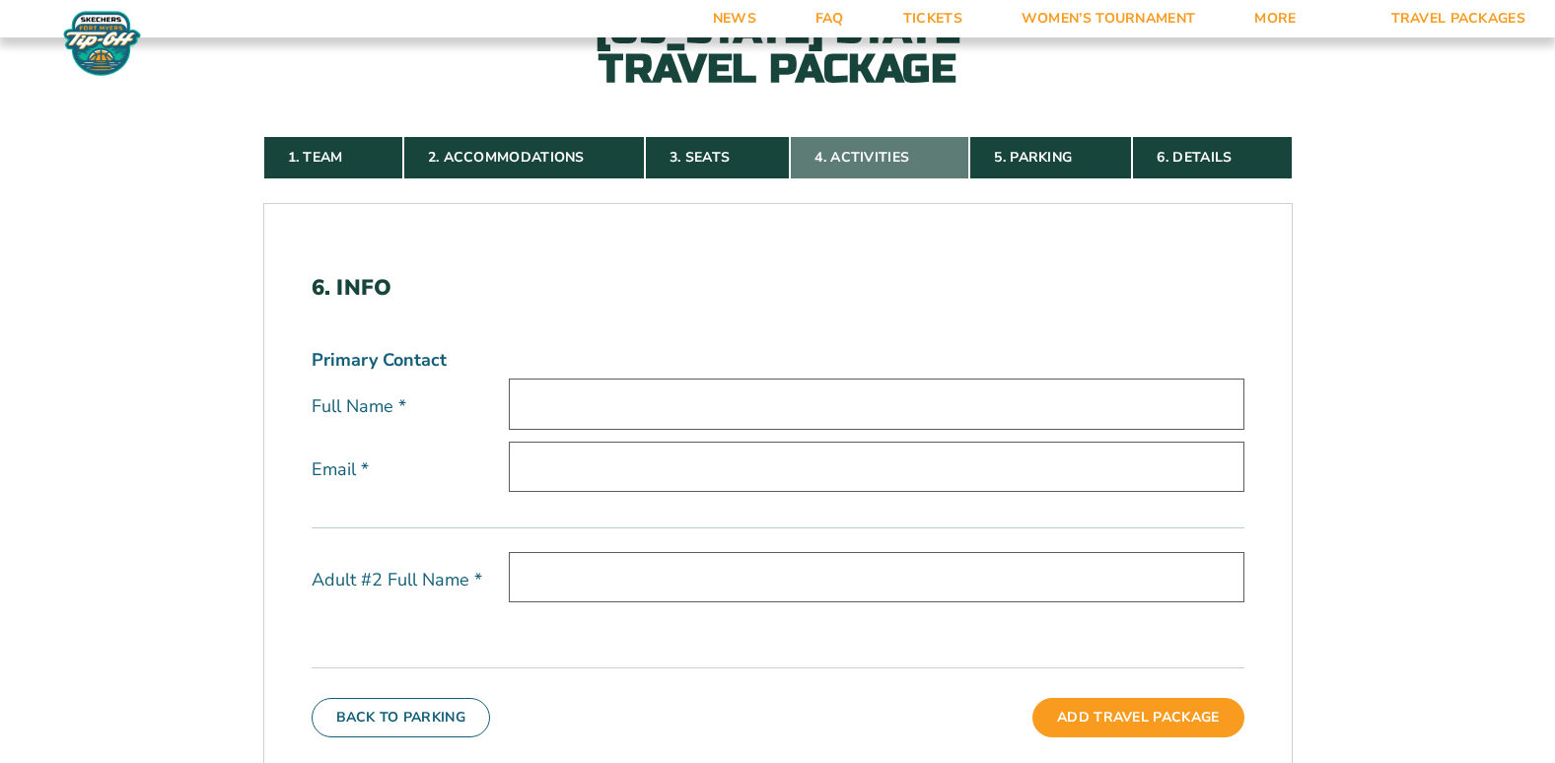
click at [890, 161] on link "4. Activities" at bounding box center [880, 157] width 180 height 43
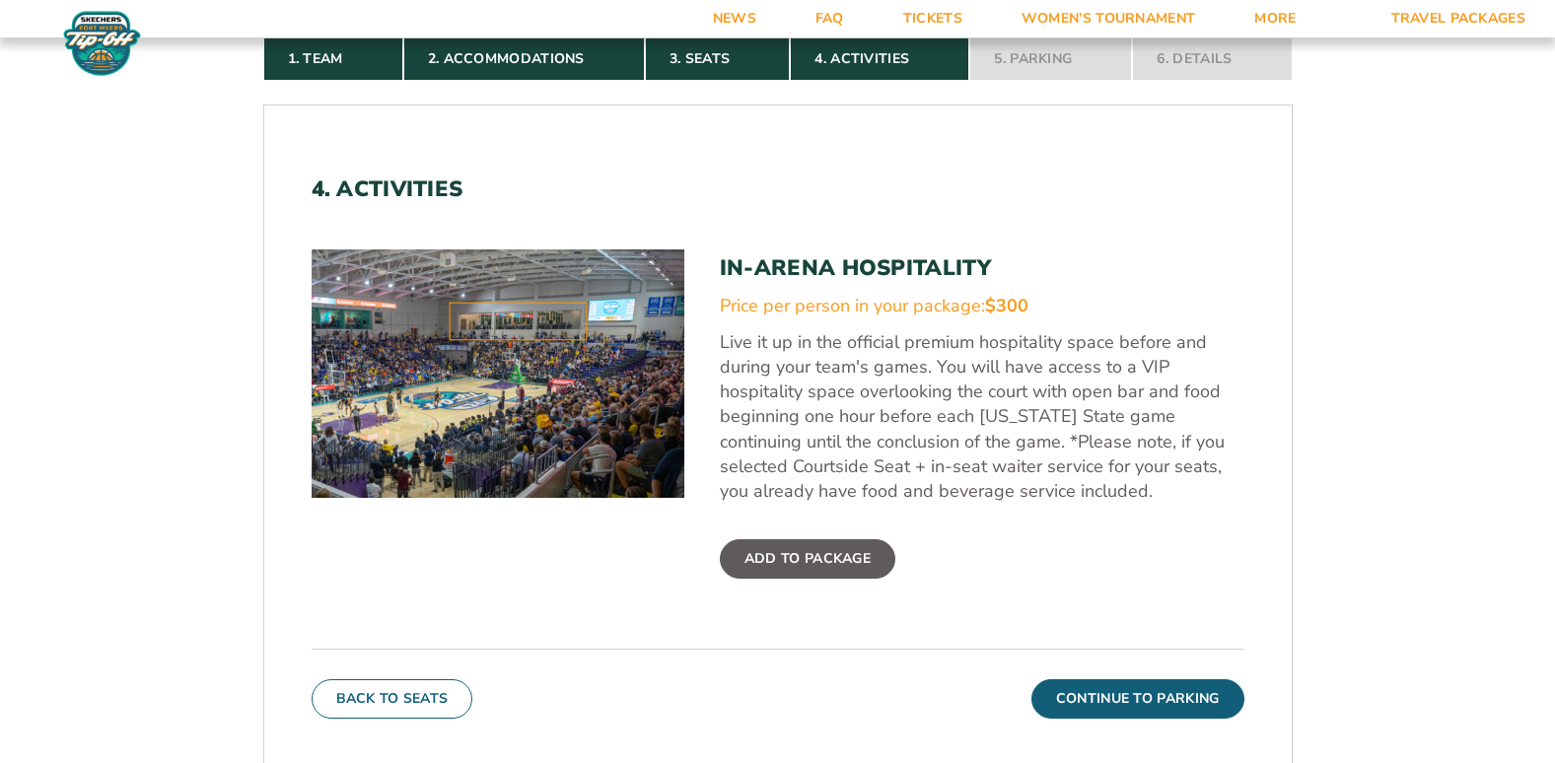
scroll to position [657, 0]
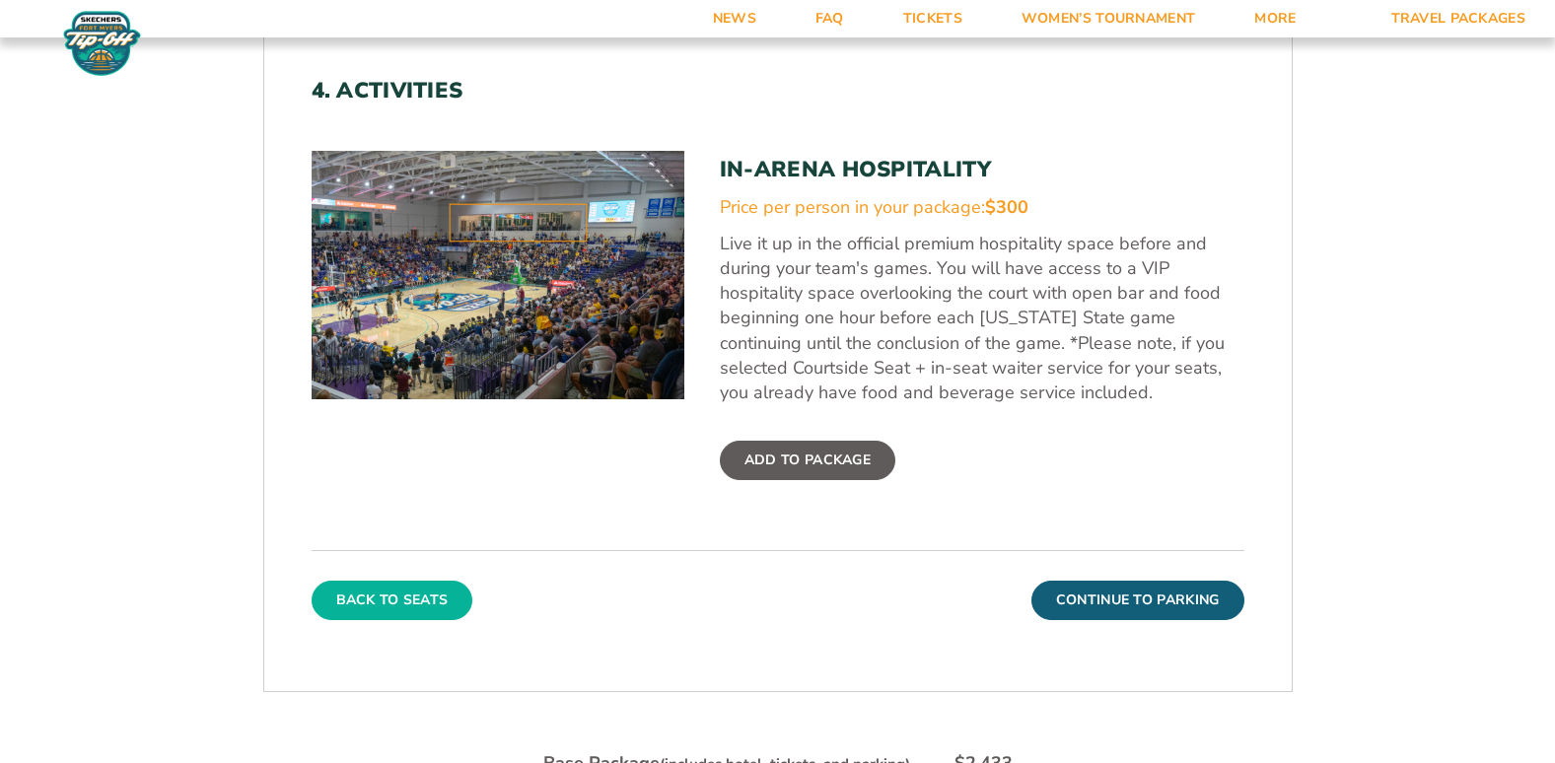
click at [372, 595] on button "Back To Seats" at bounding box center [393, 600] width 162 height 39
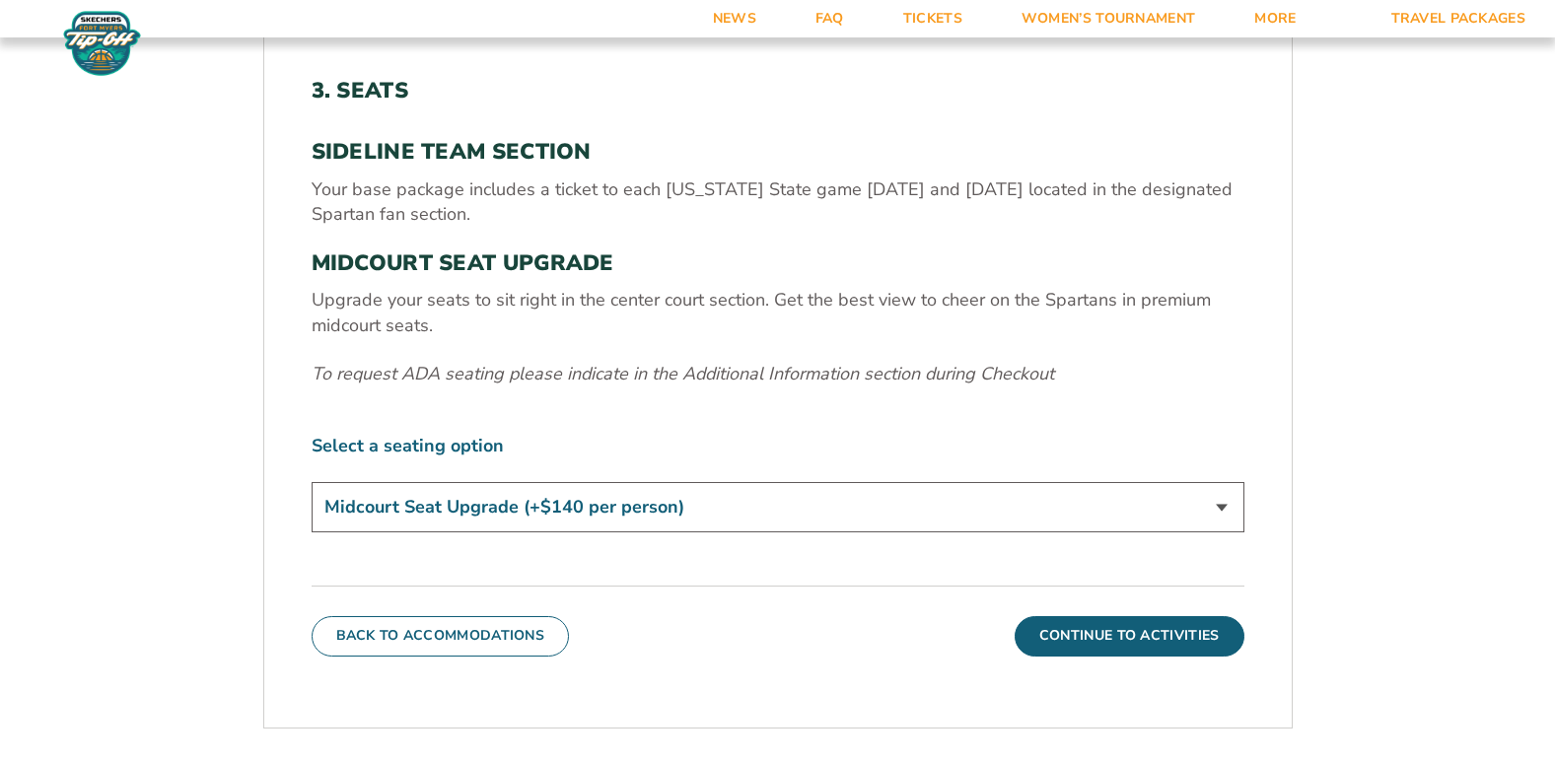
scroll to position [755, 0]
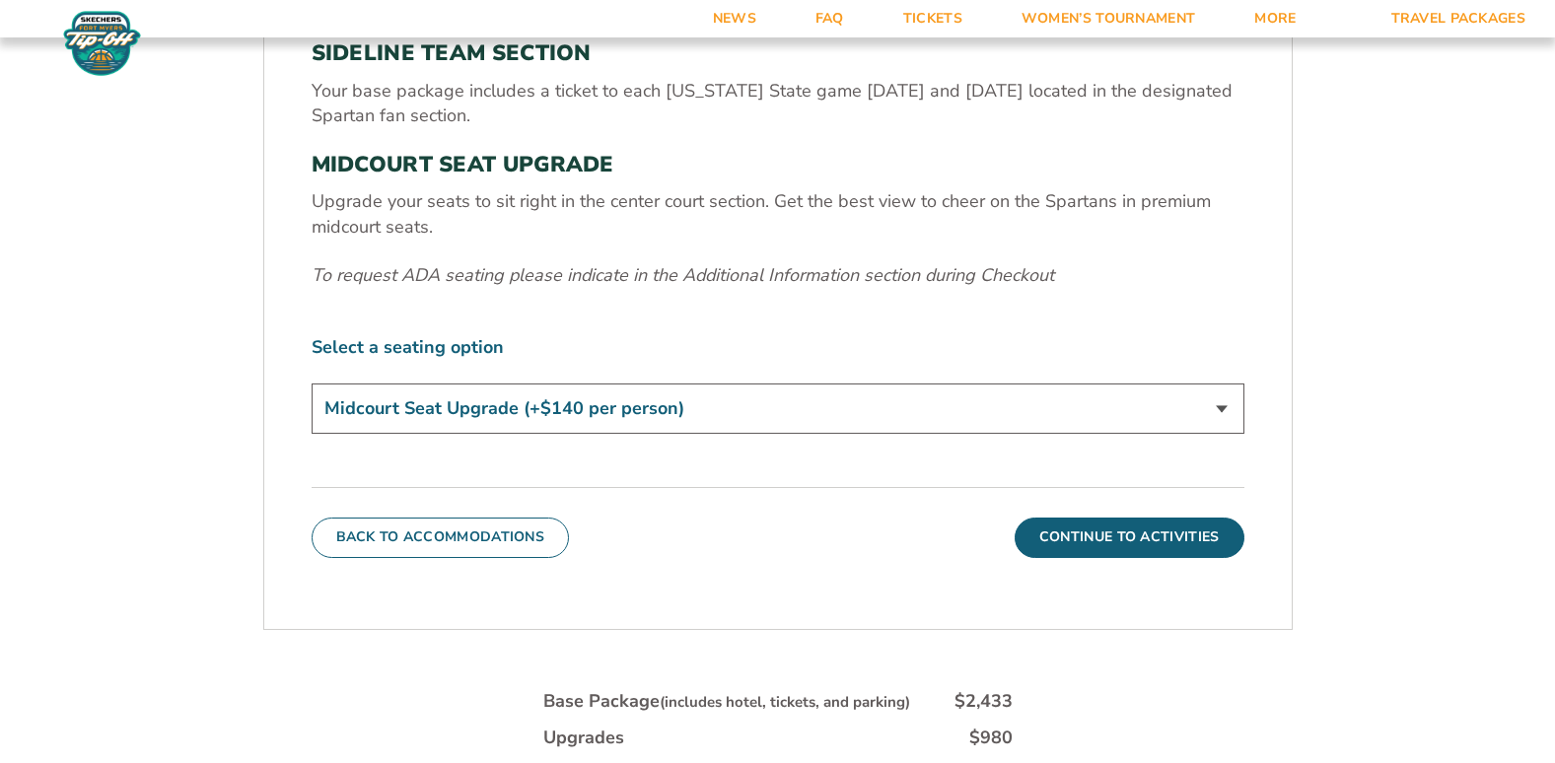
click at [1215, 410] on select "Standard Game Tickets Midcourt Seat Upgrade (+$140 per person)" at bounding box center [778, 409] width 933 height 50
click at [1214, 411] on select "Standard Game Tickets Midcourt Seat Upgrade (+$140 per person)" at bounding box center [778, 409] width 933 height 50
click at [1104, 546] on button "Continue To Activities" at bounding box center [1130, 537] width 230 height 39
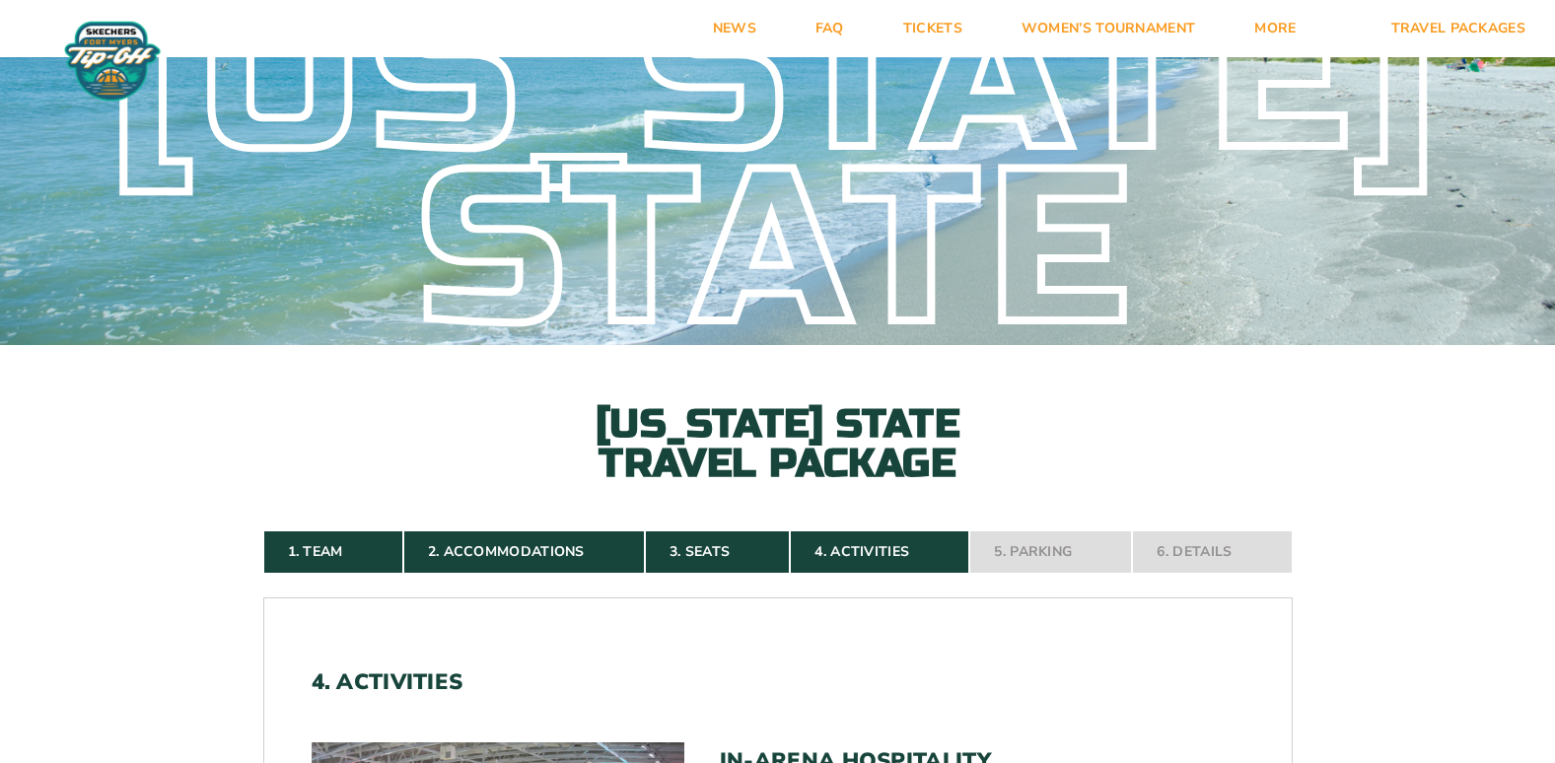
scroll to position [0, 0]
